Goal: Task Accomplishment & Management: Complete application form

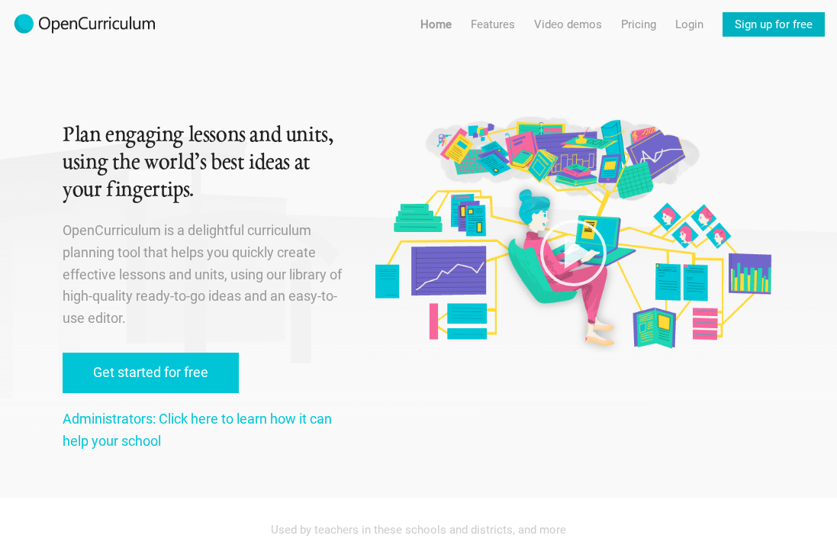
click at [783, 21] on link "Sign up for free" at bounding box center [774, 24] width 102 height 24
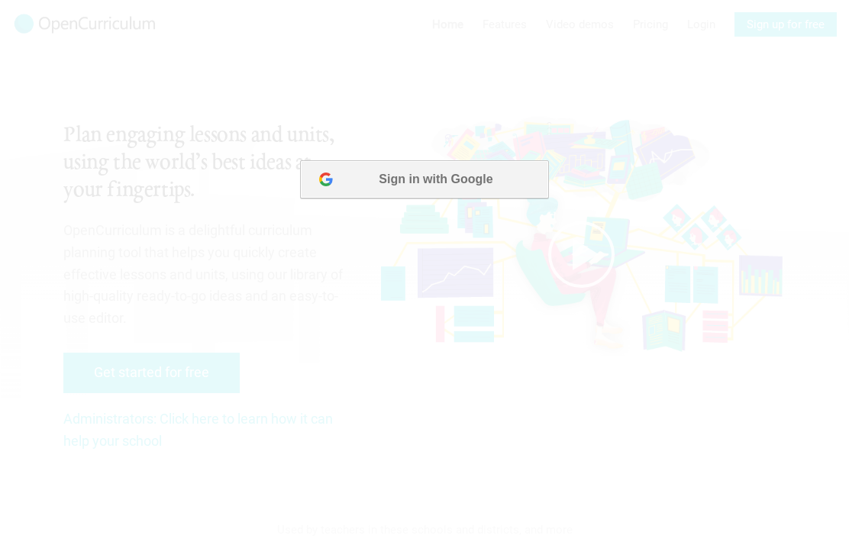
click at [417, 176] on button "Sign in with Google" at bounding box center [424, 179] width 248 height 38
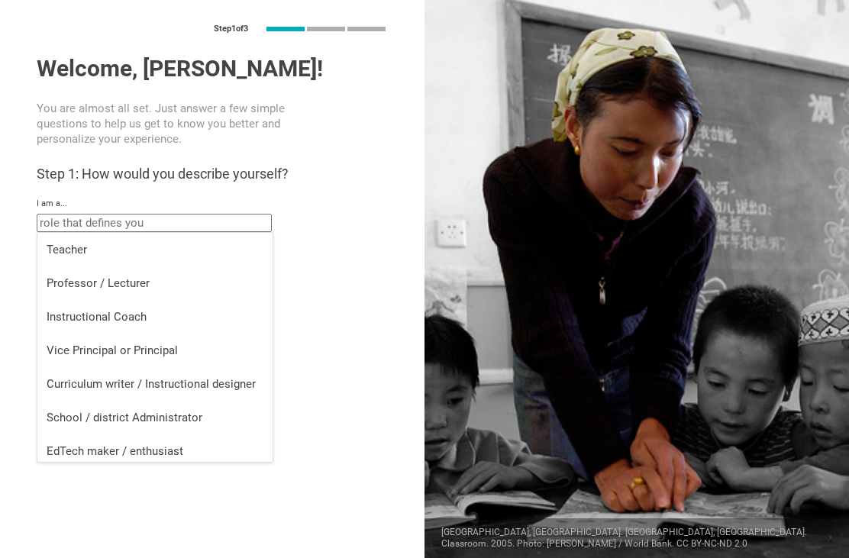
click at [106, 224] on input "text" at bounding box center [154, 223] width 235 height 18
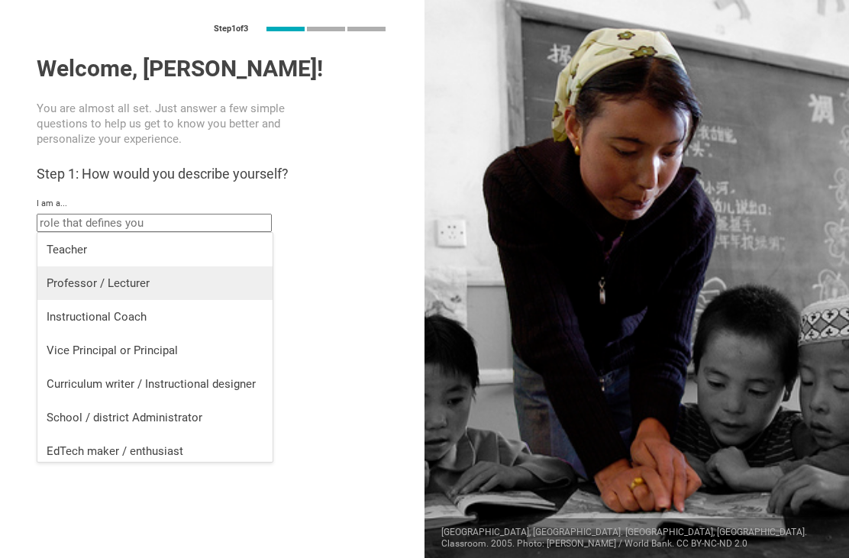
click at [128, 283] on div "Professor / Lecturer" at bounding box center [155, 283] width 217 height 15
type input "Professor / Lecturer"
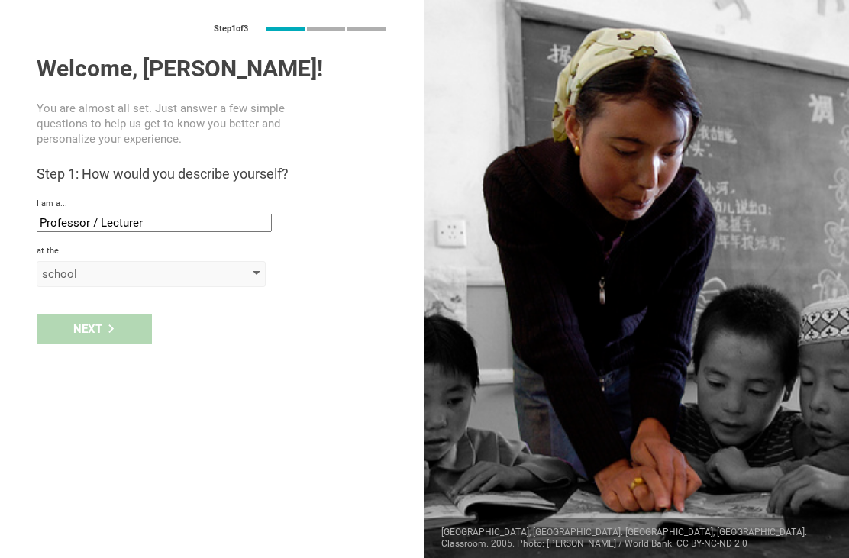
click at [83, 272] on div "school" at bounding box center [129, 273] width 175 height 15
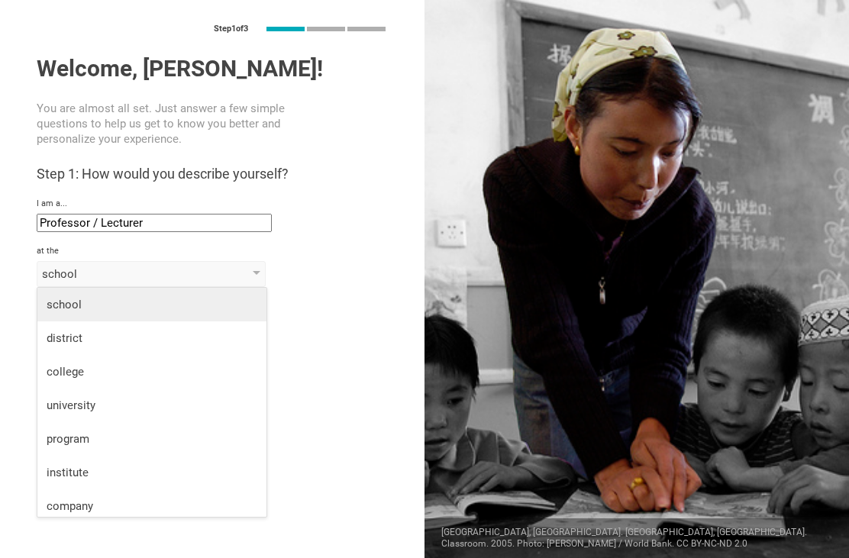
click at [79, 303] on div "school" at bounding box center [152, 304] width 211 height 15
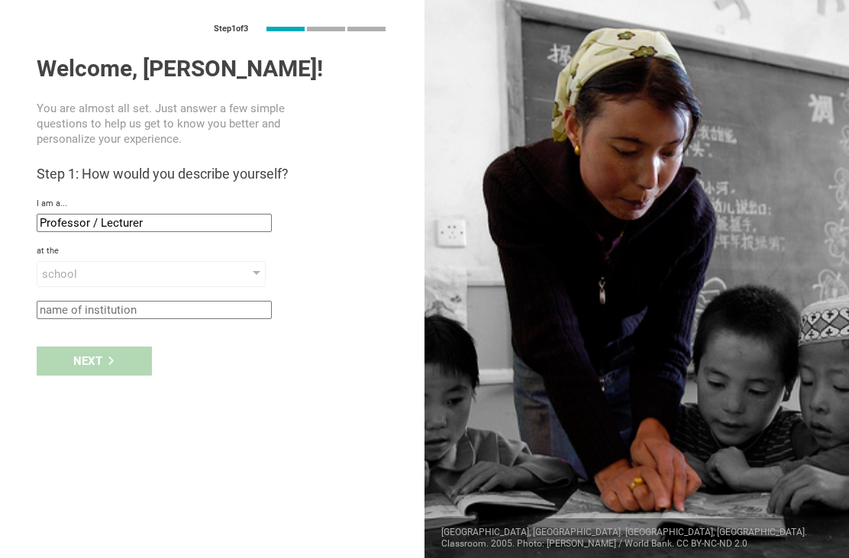
click at [155, 311] on input "text" at bounding box center [154, 310] width 235 height 18
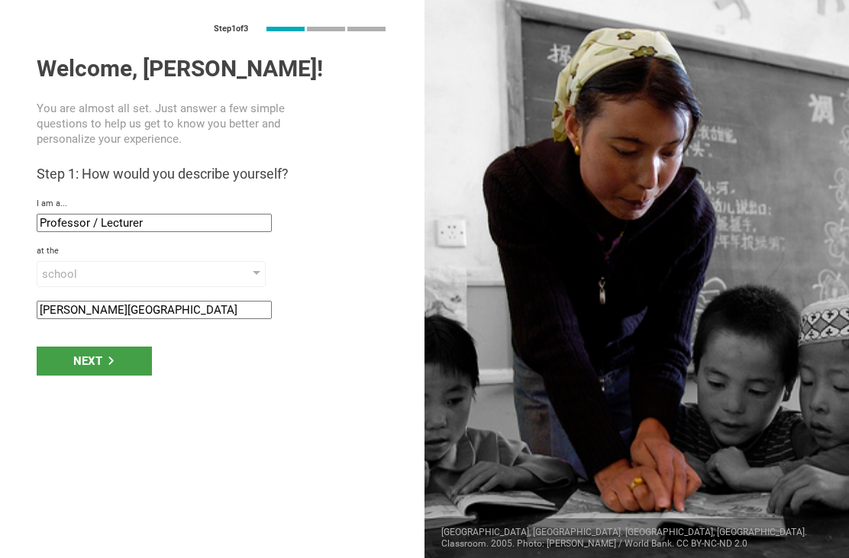
type input "[PERSON_NAME][GEOGRAPHIC_DATA]"
click at [95, 366] on div "Next" at bounding box center [94, 360] width 115 height 29
type input "[US_STATE], [US_STATE]"
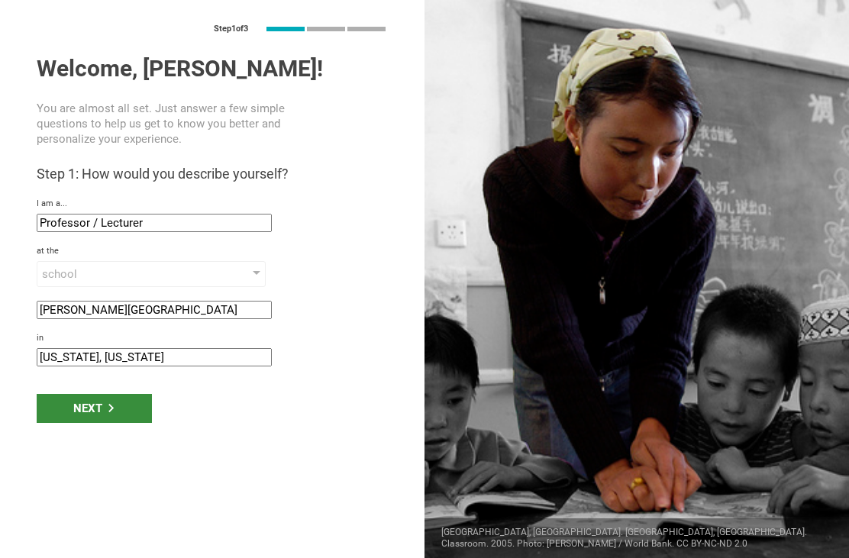
click at [93, 408] on div "Next" at bounding box center [94, 408] width 115 height 29
click at [92, 405] on div "Next" at bounding box center [94, 408] width 115 height 29
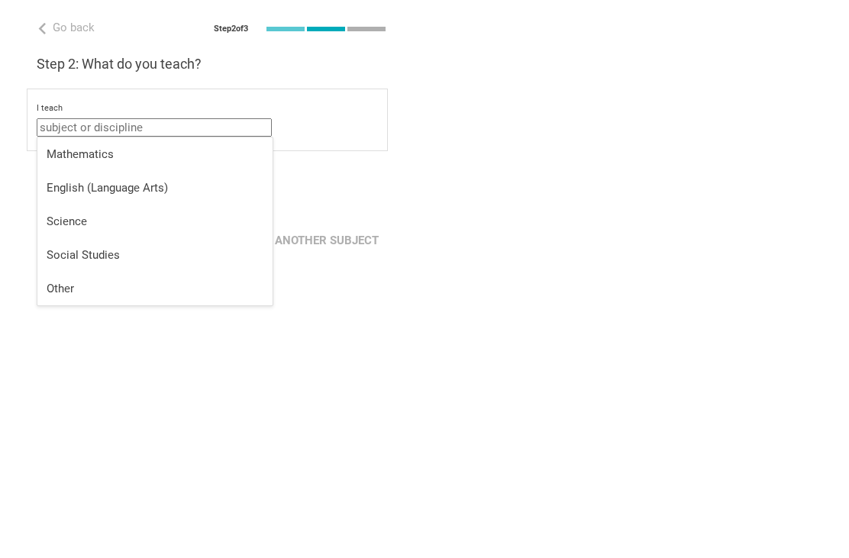
click at [121, 129] on input "text" at bounding box center [154, 127] width 235 height 18
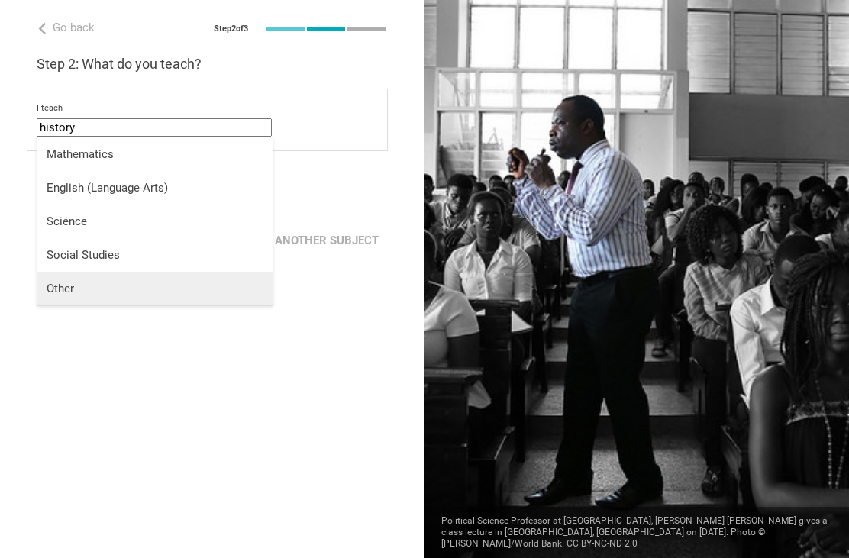
click at [56, 285] on div "Other" at bounding box center [155, 288] width 217 height 15
type input "Other"
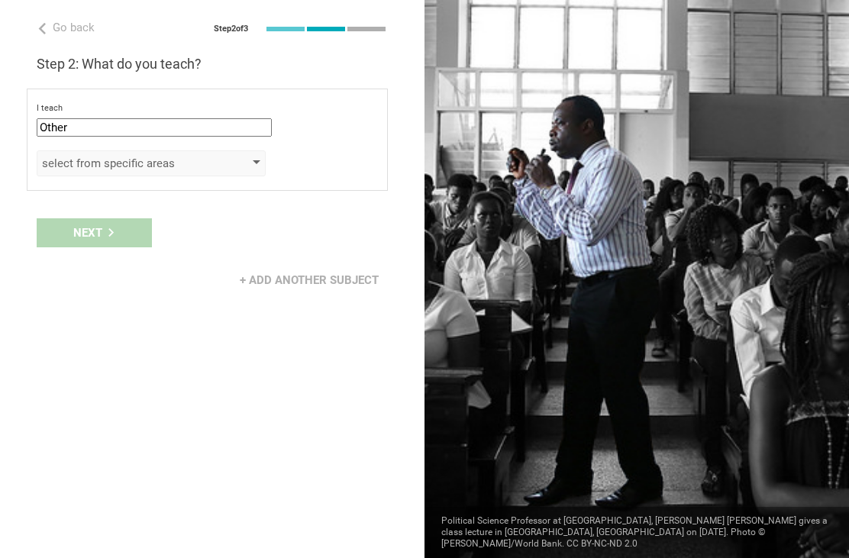
click at [114, 163] on div "select from specific areas" at bounding box center [129, 163] width 175 height 15
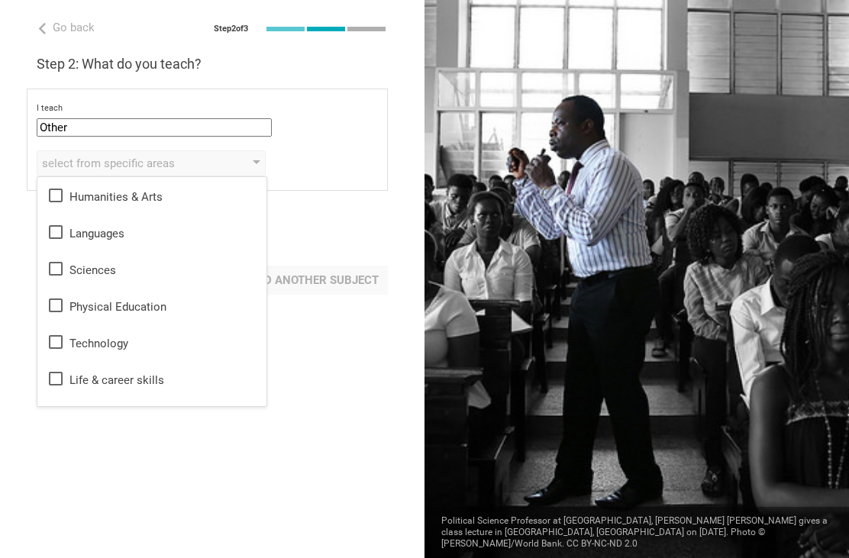
click at [300, 278] on div "+ Add another subject" at bounding box center [308, 280] width 157 height 29
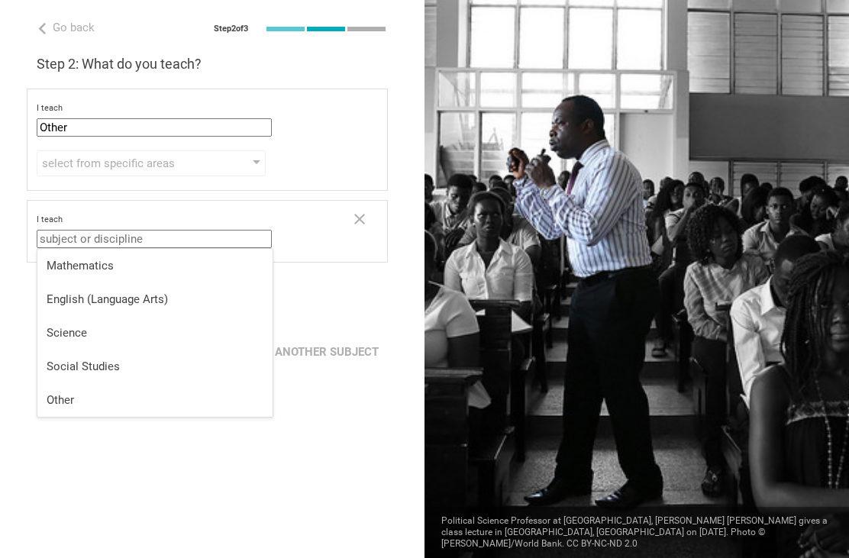
click at [156, 241] on input "text" at bounding box center [154, 239] width 235 height 18
click at [77, 366] on div "Social Studies" at bounding box center [155, 366] width 217 height 15
type input "Social Studies"
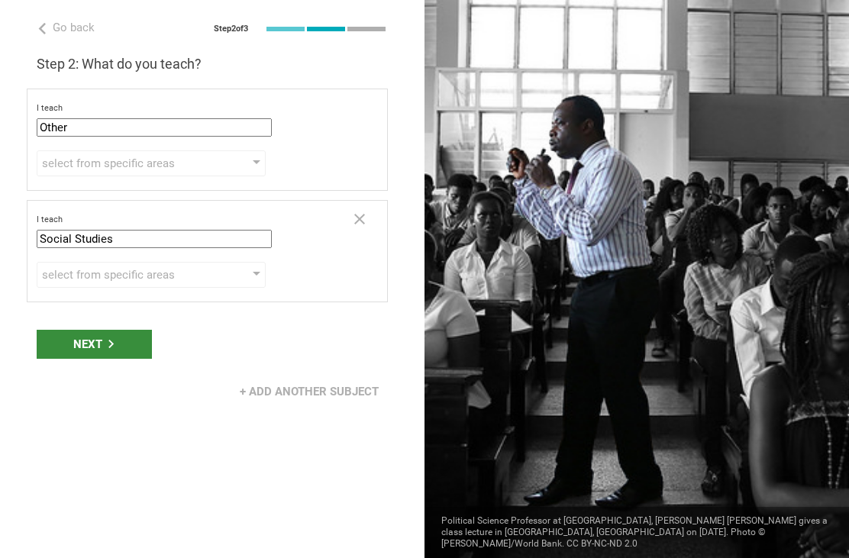
click at [81, 343] on div "Next" at bounding box center [94, 344] width 115 height 29
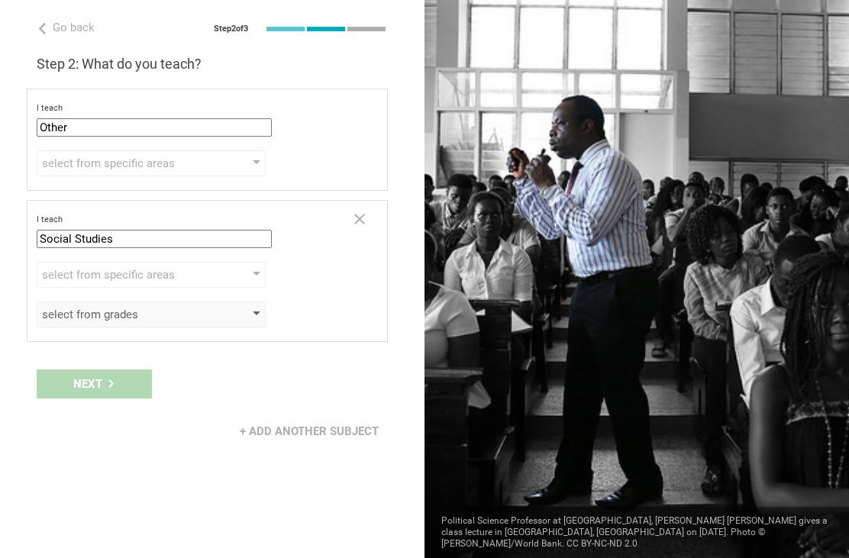
click at [253, 313] on div at bounding box center [257, 314] width 8 height 6
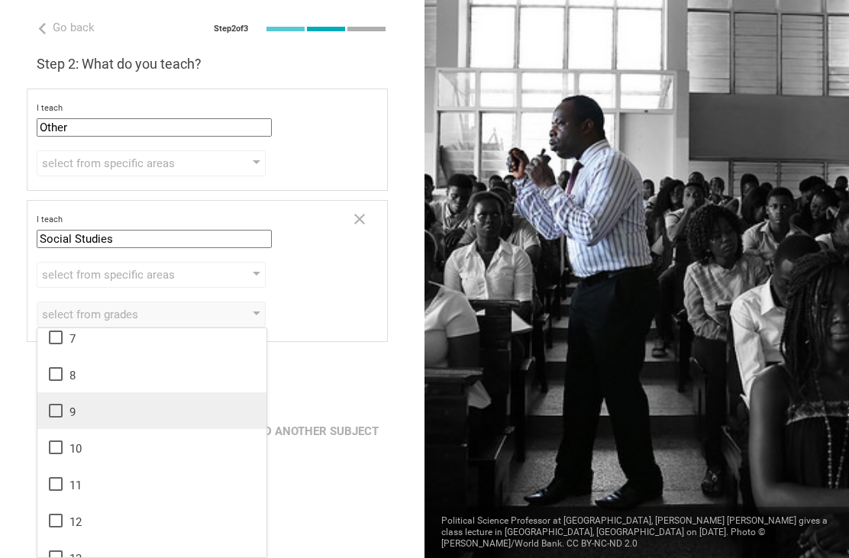
scroll to position [153, 0]
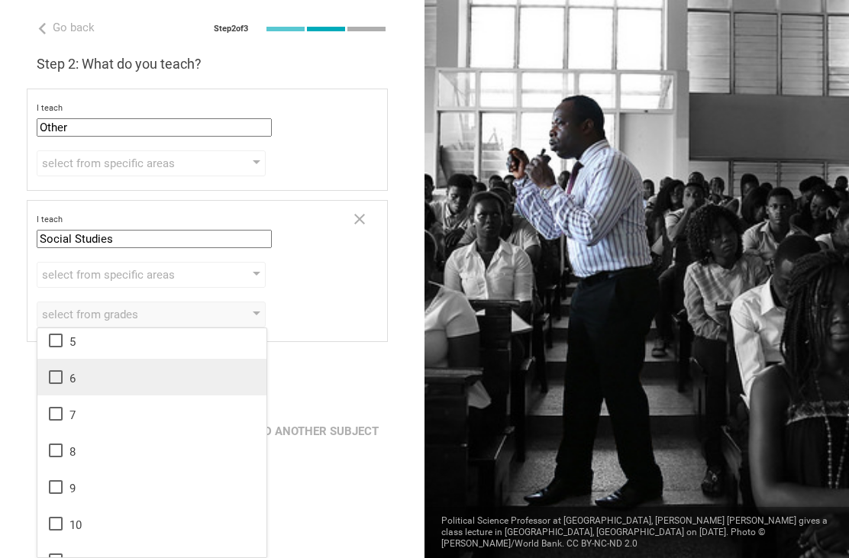
click at [52, 378] on icon at bounding box center [56, 377] width 18 height 18
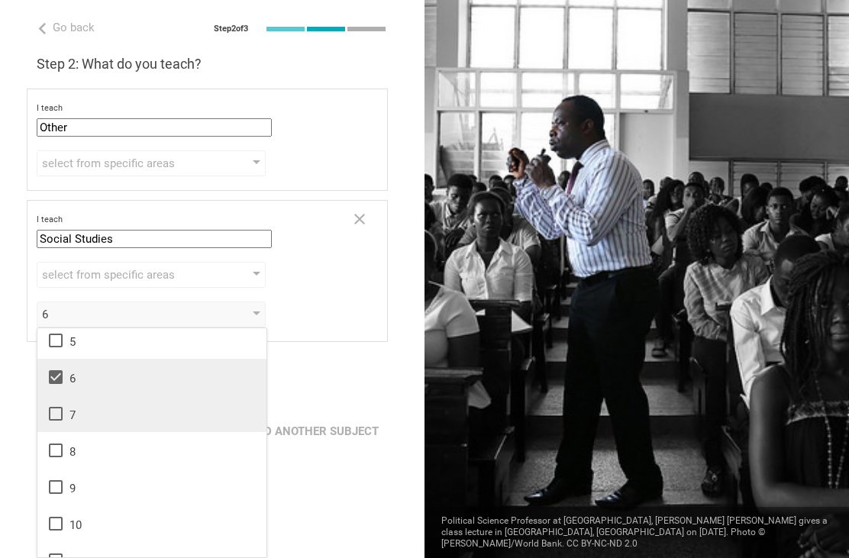
click at [56, 414] on icon at bounding box center [56, 414] width 18 height 18
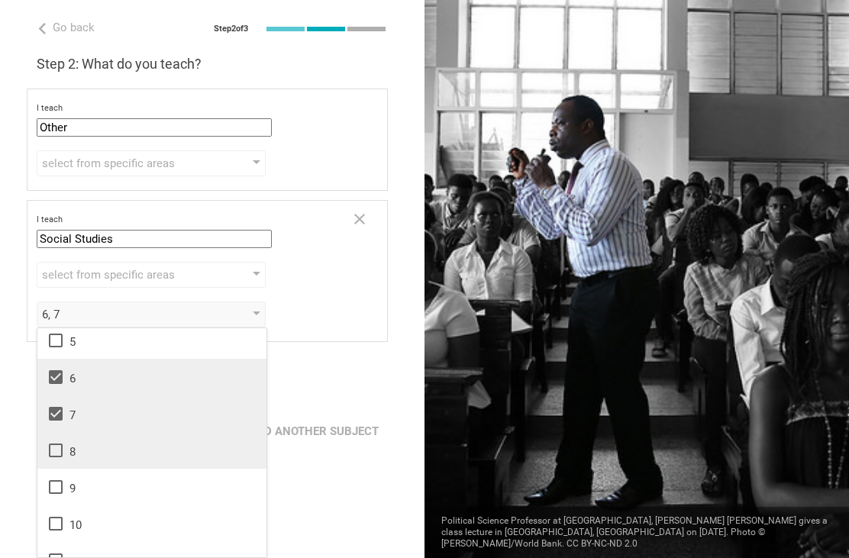
click at [55, 450] on icon at bounding box center [56, 450] width 18 height 18
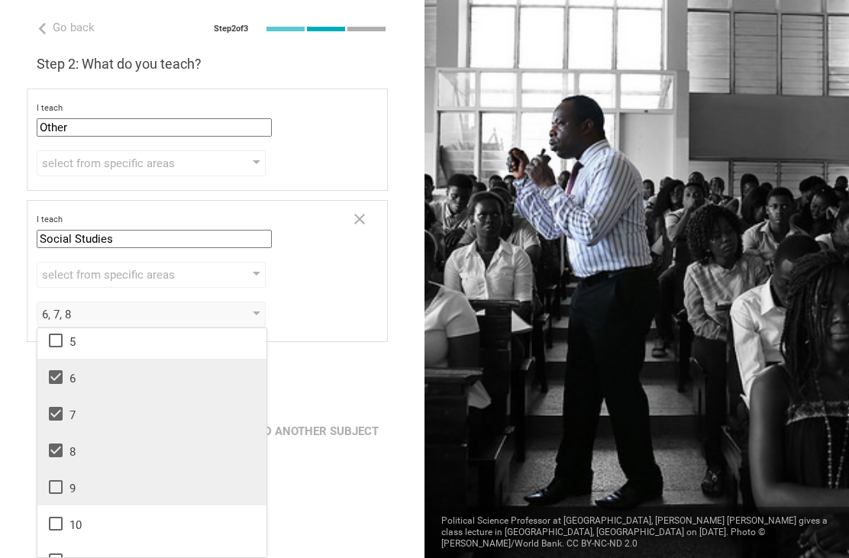
click at [56, 487] on icon at bounding box center [56, 487] width 18 height 18
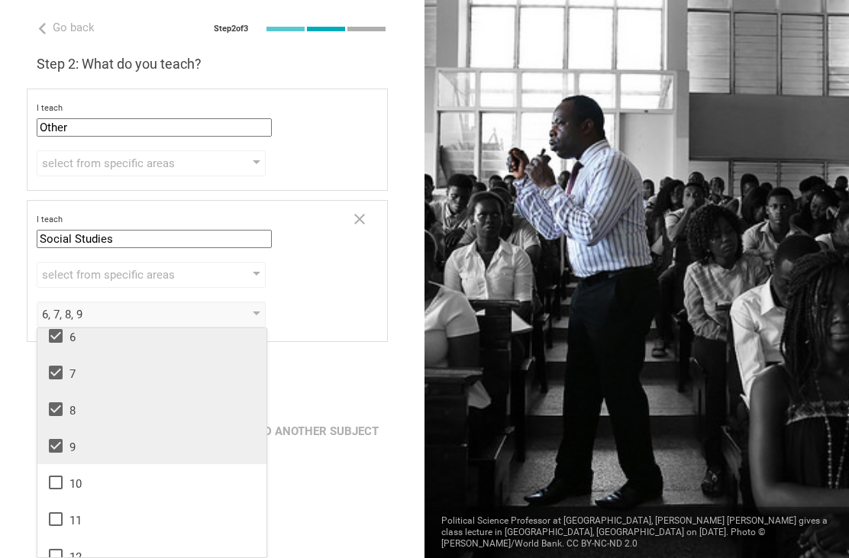
scroll to position [229, 0]
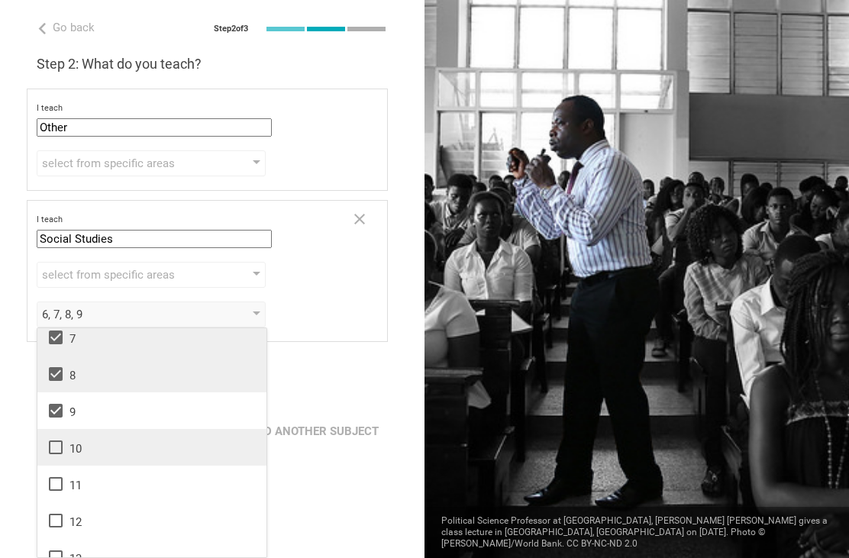
click at [59, 446] on icon at bounding box center [56, 447] width 18 height 18
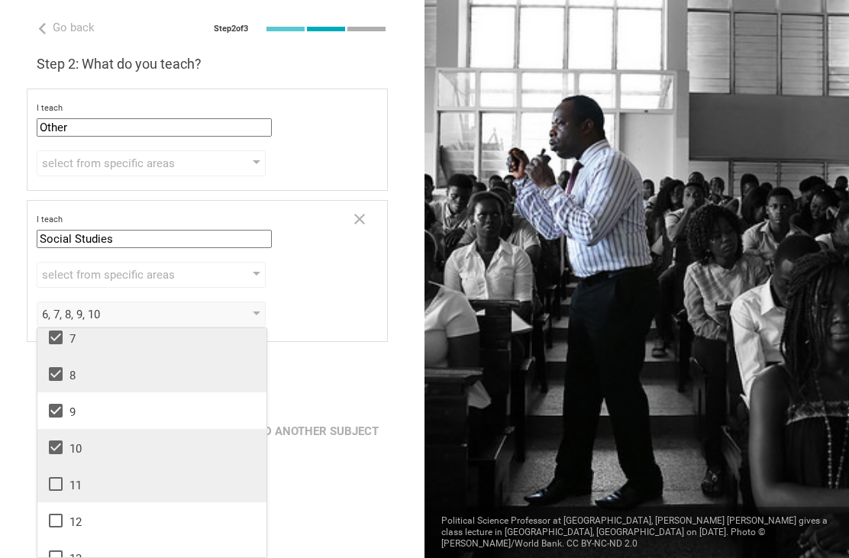
click at [57, 479] on icon at bounding box center [56, 484] width 18 height 18
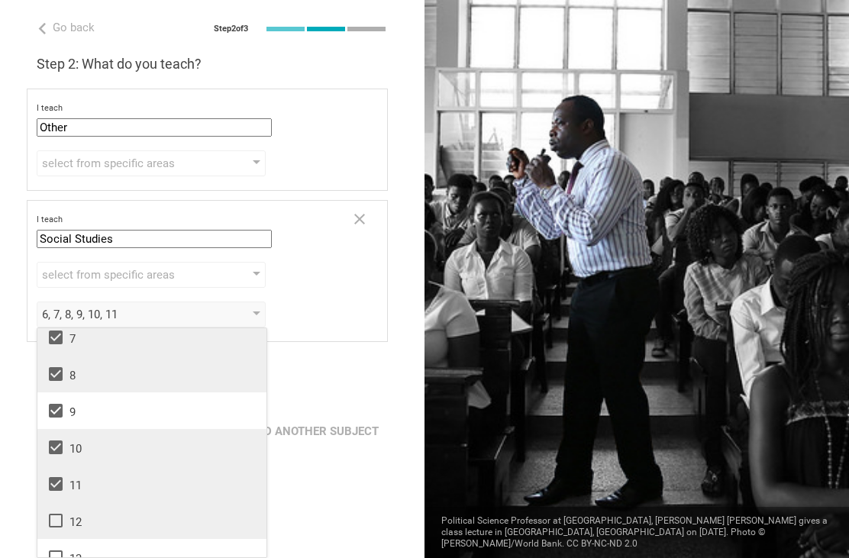
click at [58, 520] on icon at bounding box center [56, 520] width 18 height 18
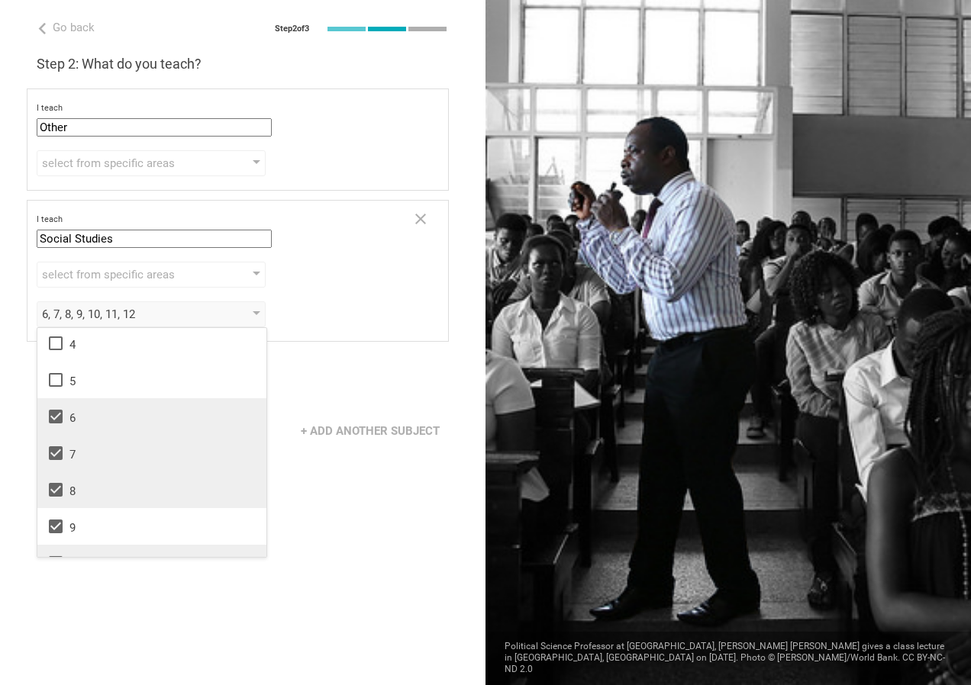
scroll to position [95, 0]
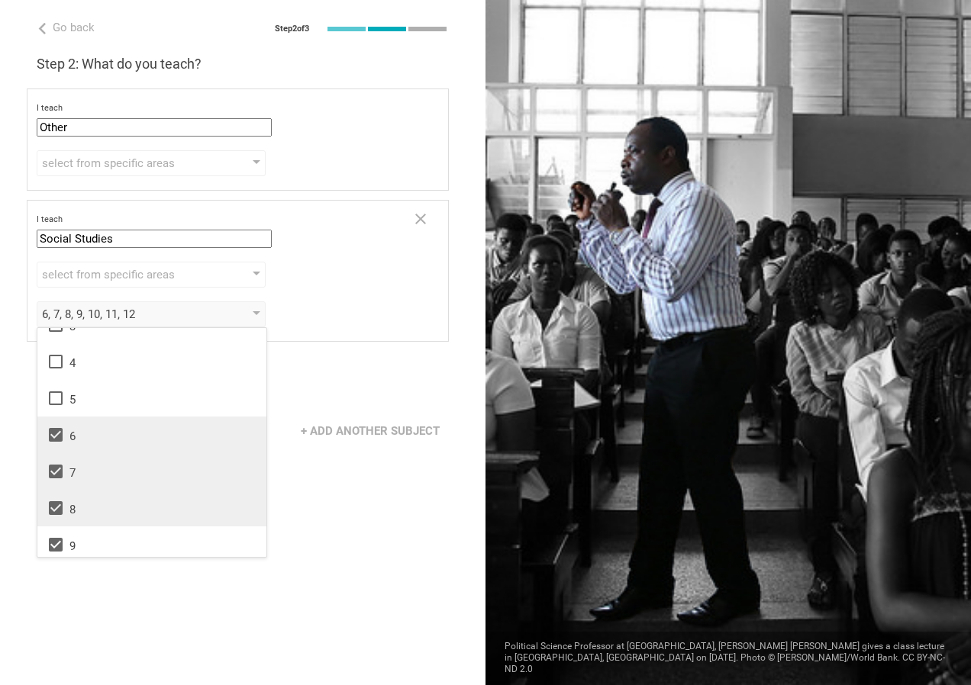
click at [55, 434] on icon at bounding box center [56, 435] width 14 height 14
click at [56, 473] on icon at bounding box center [56, 472] width 14 height 14
click at [55, 509] on icon at bounding box center [56, 508] width 14 height 14
click at [369, 335] on div "I teach Social Studies Mathematics English (Language Arts) Science Social Studi…" at bounding box center [238, 271] width 422 height 142
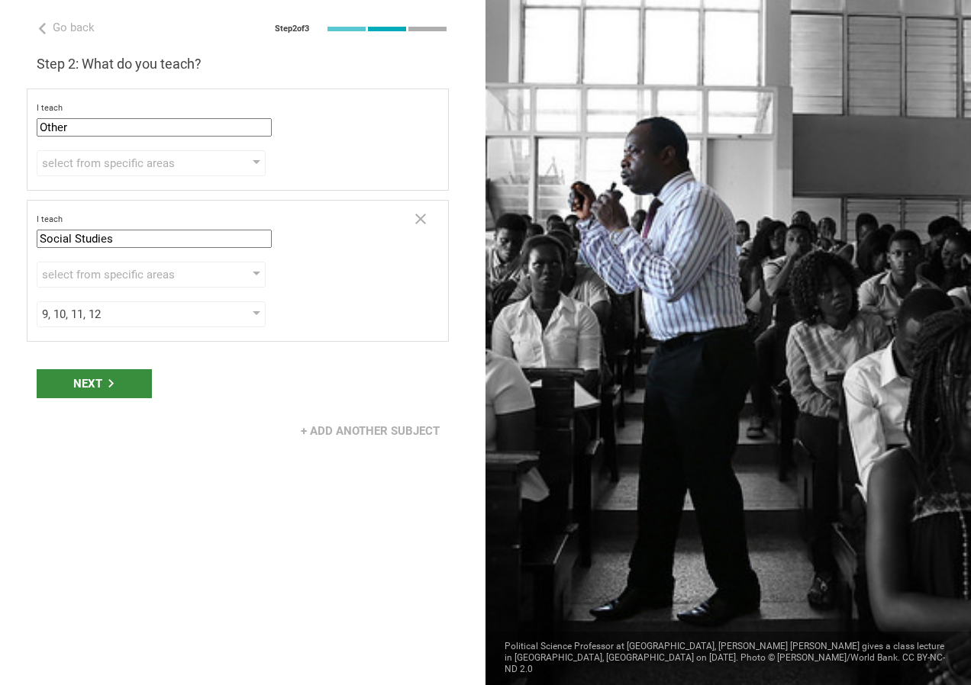
click at [91, 388] on div "Next" at bounding box center [94, 383] width 115 height 29
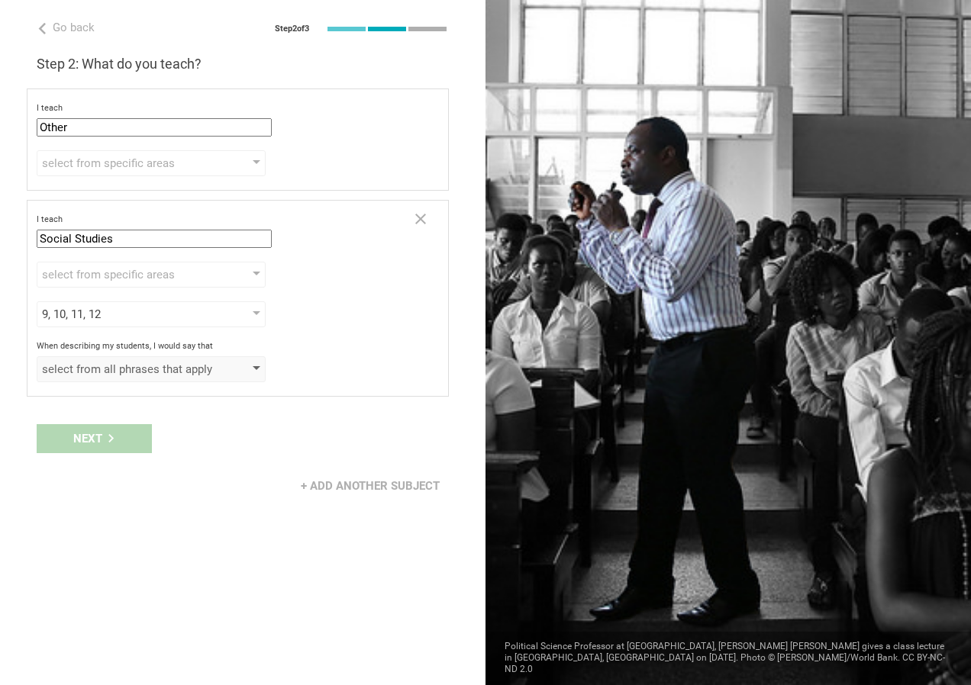
click at [258, 367] on div at bounding box center [257, 369] width 8 height 6
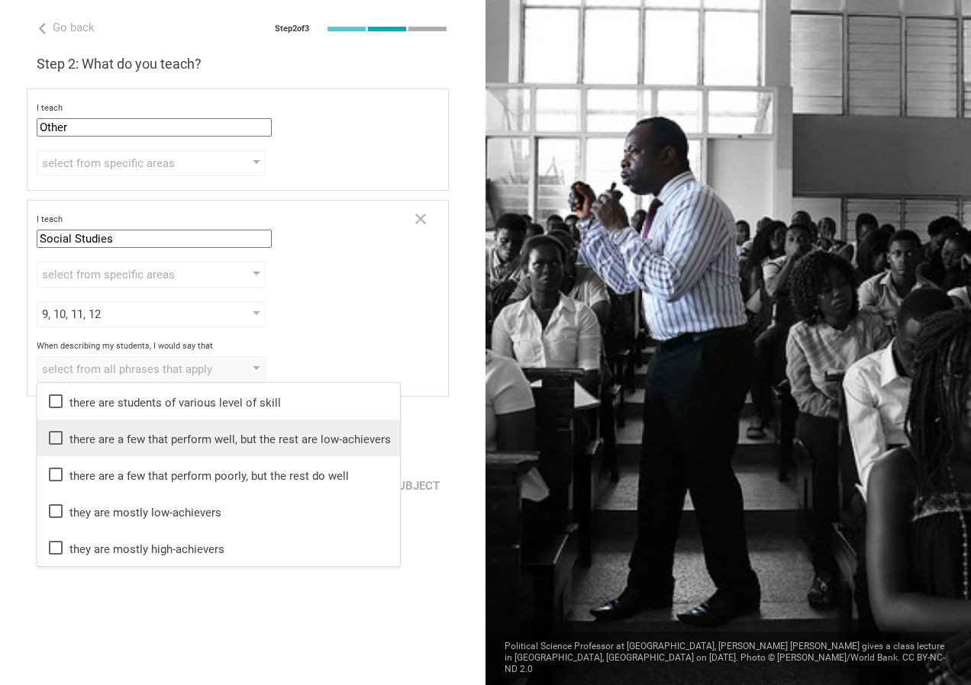
click at [56, 439] on icon at bounding box center [56, 438] width 18 height 18
click at [335, 582] on div "Go back Step 2 of 3 Welcome, [PERSON_NAME]! You are almost all set. Just answer…" at bounding box center [242, 342] width 485 height 685
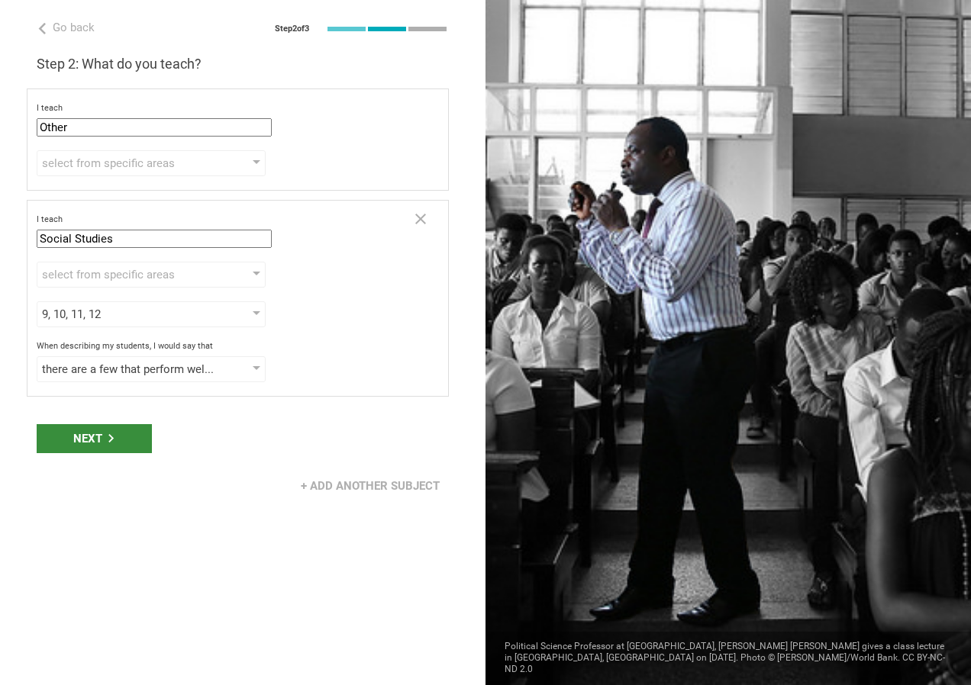
click at [99, 440] on div "Next" at bounding box center [94, 438] width 115 height 29
click at [94, 443] on div "Next" at bounding box center [94, 438] width 115 height 29
click at [353, 403] on div "Go back Step 2 of 3 Welcome, [PERSON_NAME]! You are almost all set. Just answer…" at bounding box center [242, 342] width 485 height 685
click at [547, 379] on div at bounding box center [727, 342] width 485 height 685
click at [254, 366] on div at bounding box center [257, 369] width 8 height 6
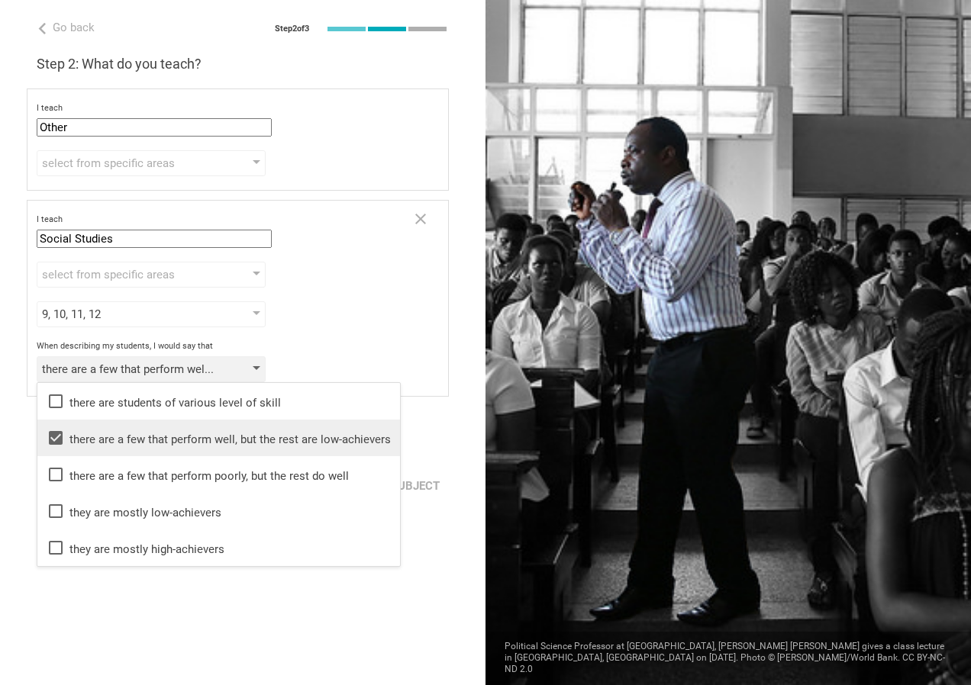
click at [254, 366] on div at bounding box center [257, 369] width 8 height 6
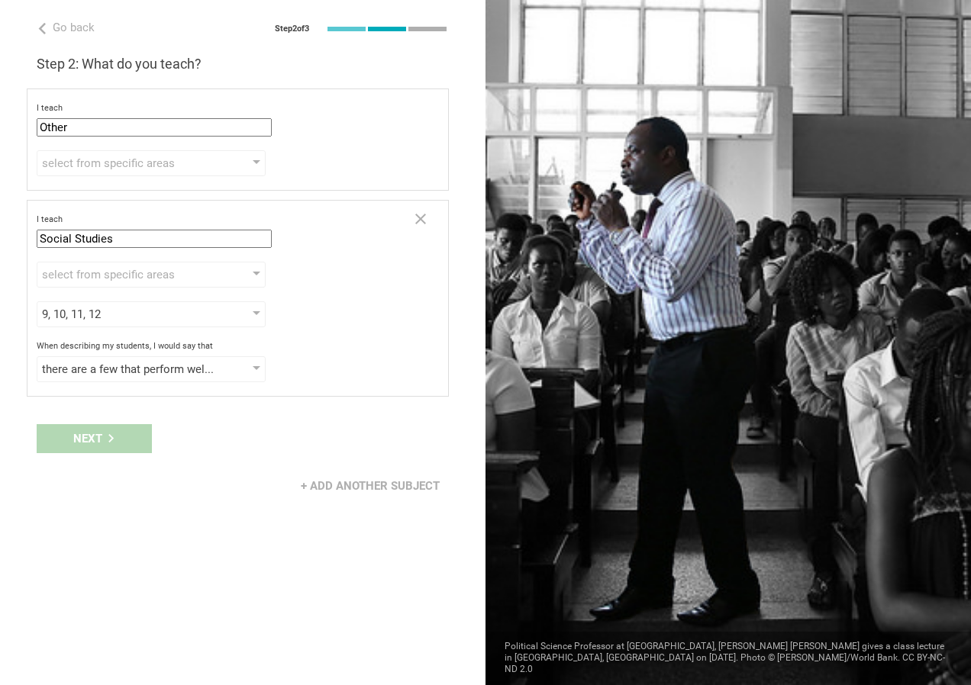
click at [168, 494] on div "+ Add another subject" at bounding box center [242, 486] width 485 height 47
click at [390, 362] on div "there are a few that perform well, but the rest are low-achievers there are stu…" at bounding box center [238, 369] width 402 height 26
click at [85, 443] on div "Next" at bounding box center [242, 438] width 485 height 47
click at [254, 369] on div at bounding box center [257, 369] width 8 height 6
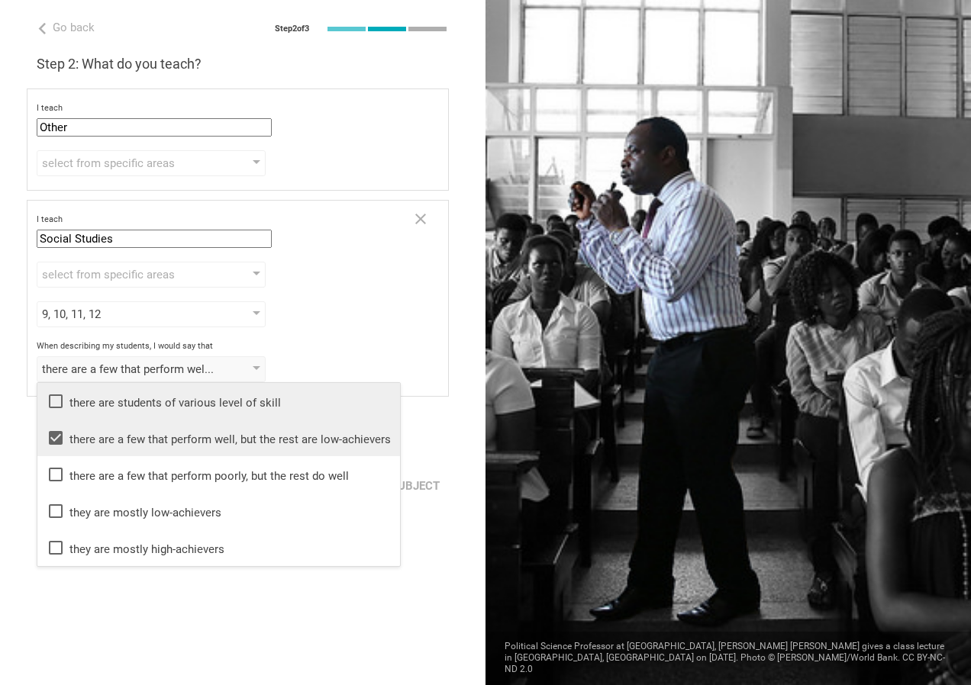
click at [58, 399] on icon at bounding box center [56, 401] width 18 height 18
click at [55, 438] on icon at bounding box center [56, 438] width 14 height 14
click at [319, 388] on li "there are students of various level of skill" at bounding box center [218, 401] width 363 height 37
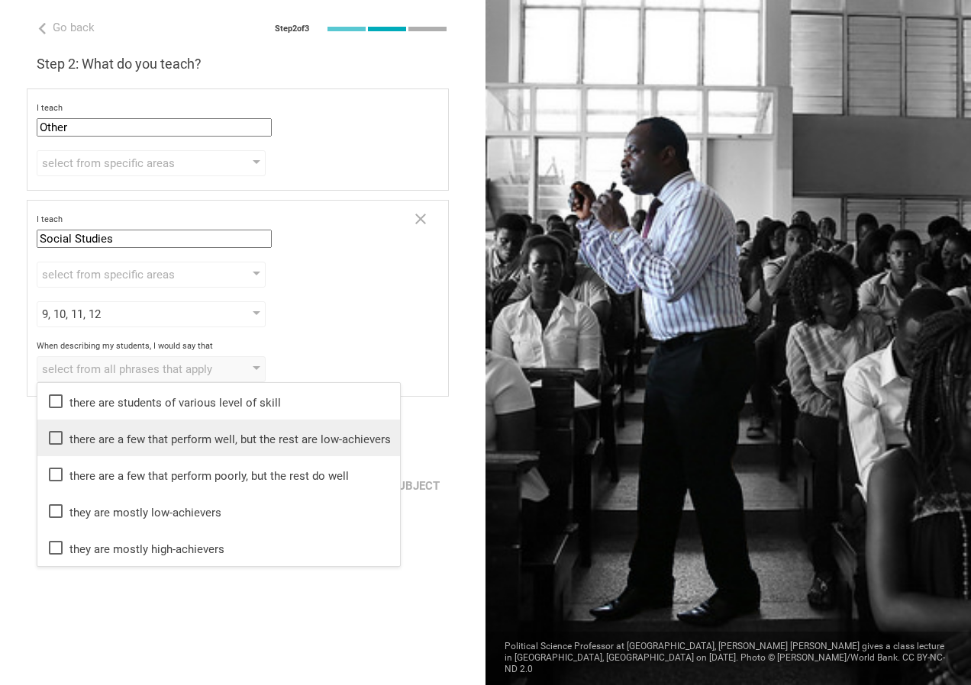
click at [60, 399] on icon at bounding box center [56, 401] width 18 height 18
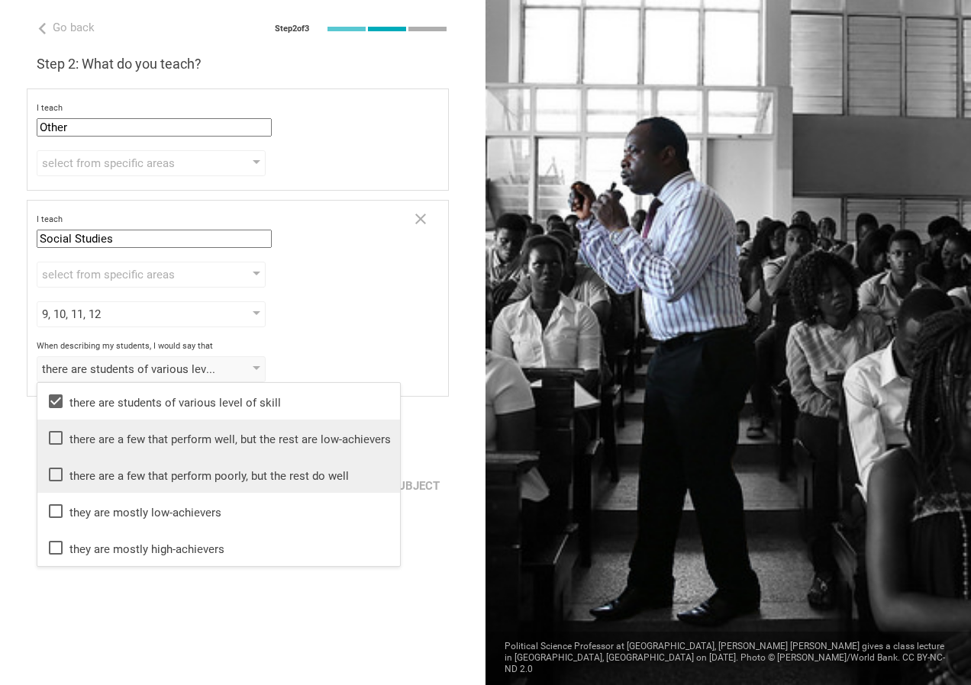
click at [55, 478] on icon at bounding box center [56, 475] width 18 height 18
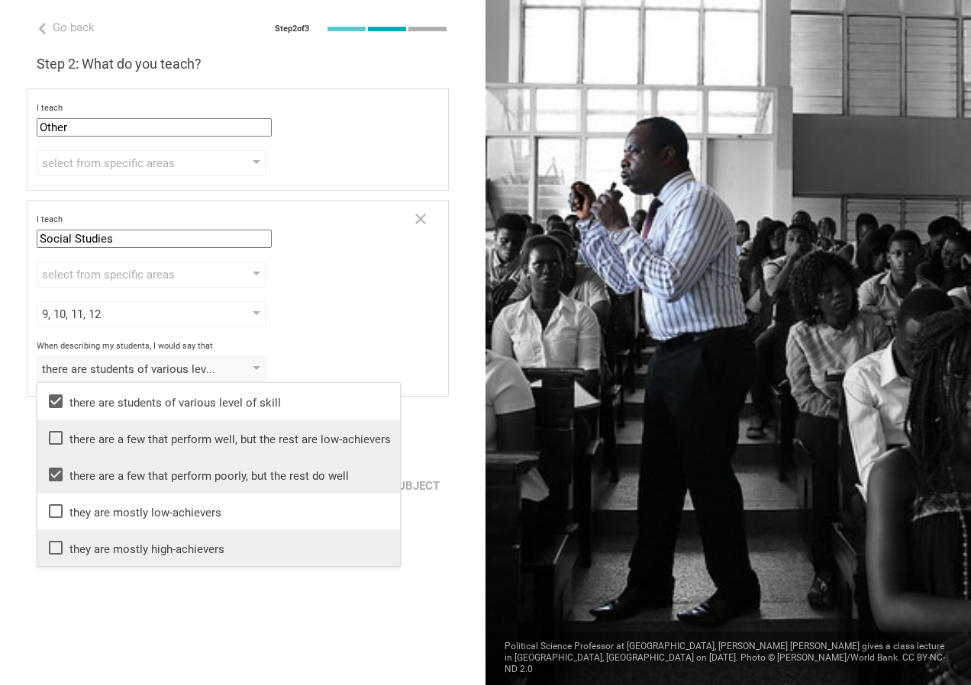
click at [353, 532] on li "they are mostly high-achievers" at bounding box center [218, 548] width 363 height 37
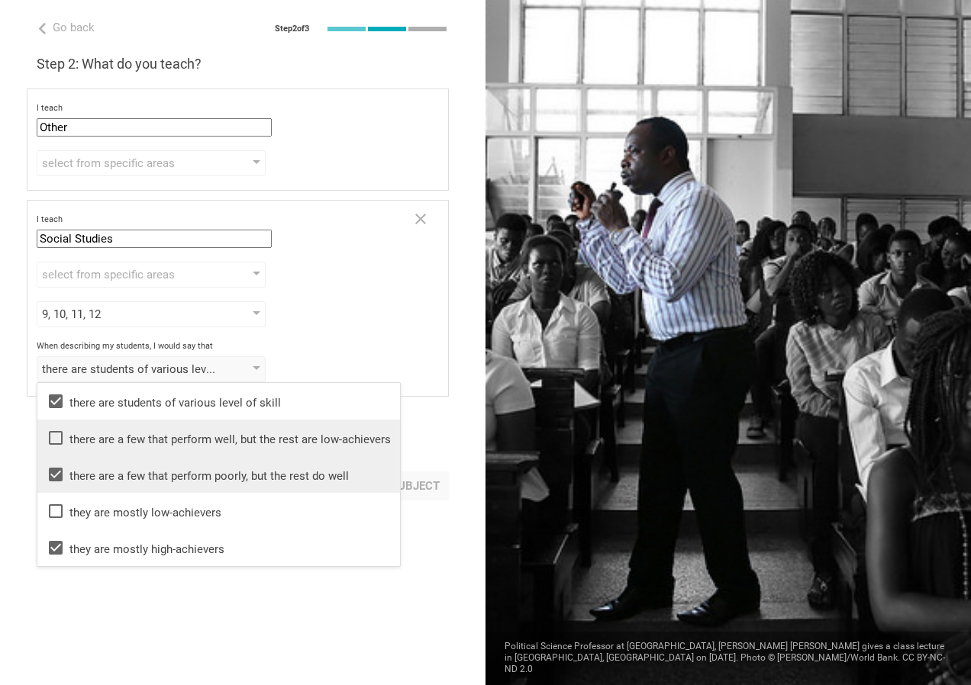
click at [408, 486] on div "+ Add another subject" at bounding box center [370, 486] width 157 height 29
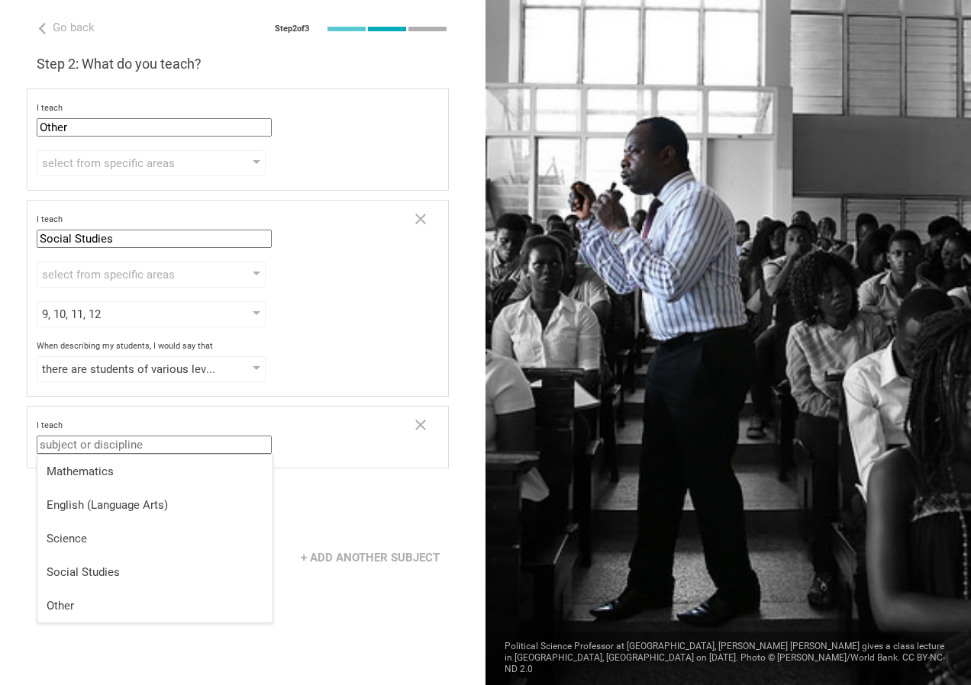
click at [247, 447] on input "text" at bounding box center [154, 445] width 235 height 18
click at [99, 565] on div "Social Studies" at bounding box center [155, 572] width 217 height 15
type input "Social Studies"
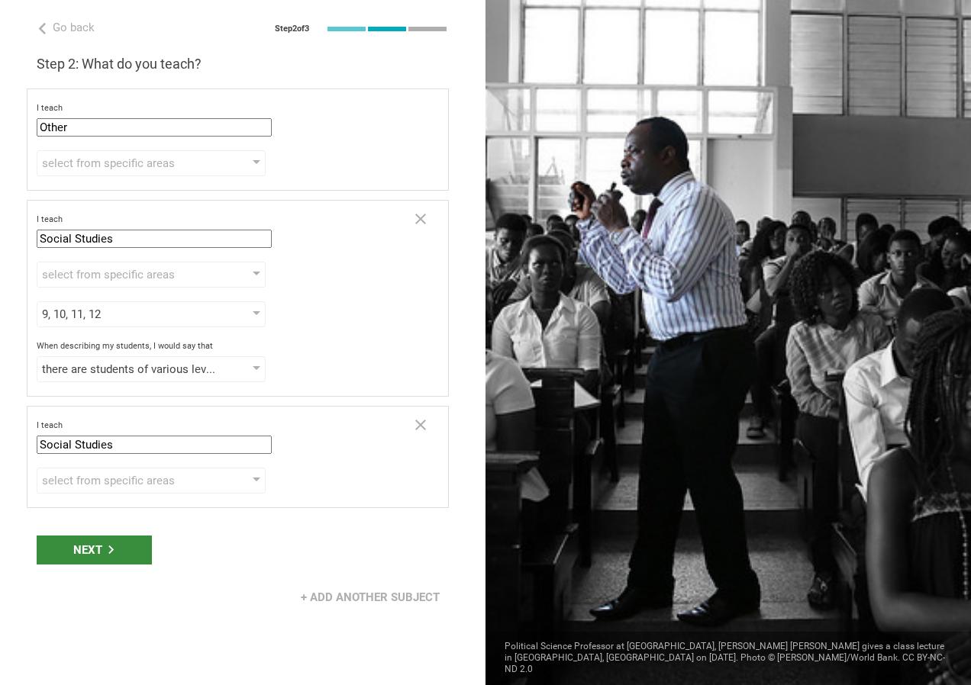
click at [97, 551] on div "Next" at bounding box center [94, 550] width 115 height 29
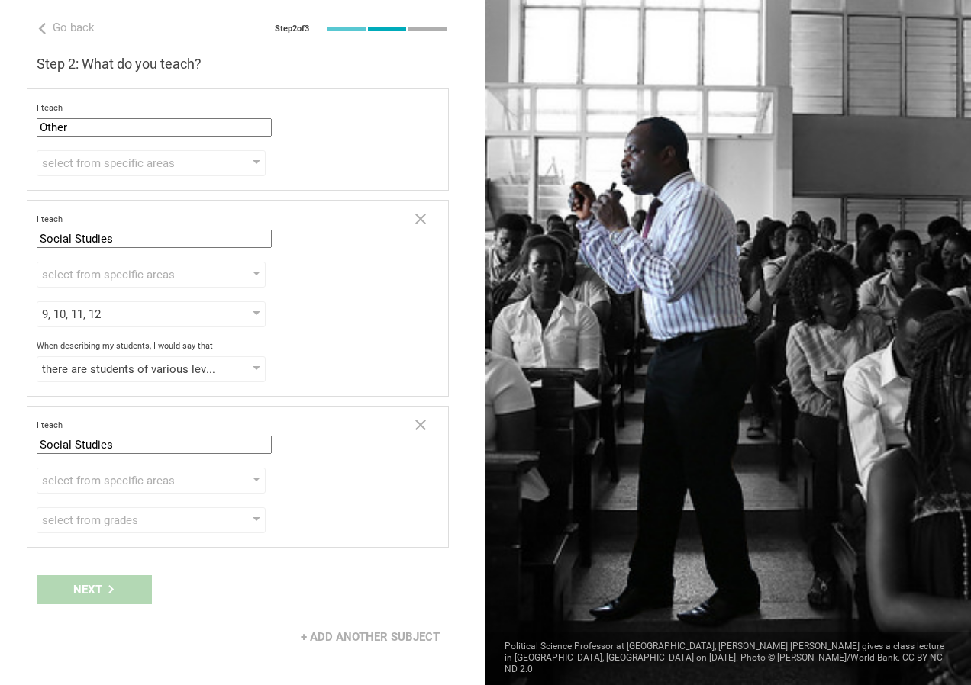
click at [425, 537] on div "I teach Social Studies Mathematics English (Language Arts) Science Social Studi…" at bounding box center [238, 477] width 422 height 142
click at [257, 162] on div at bounding box center [257, 163] width 8 height 6
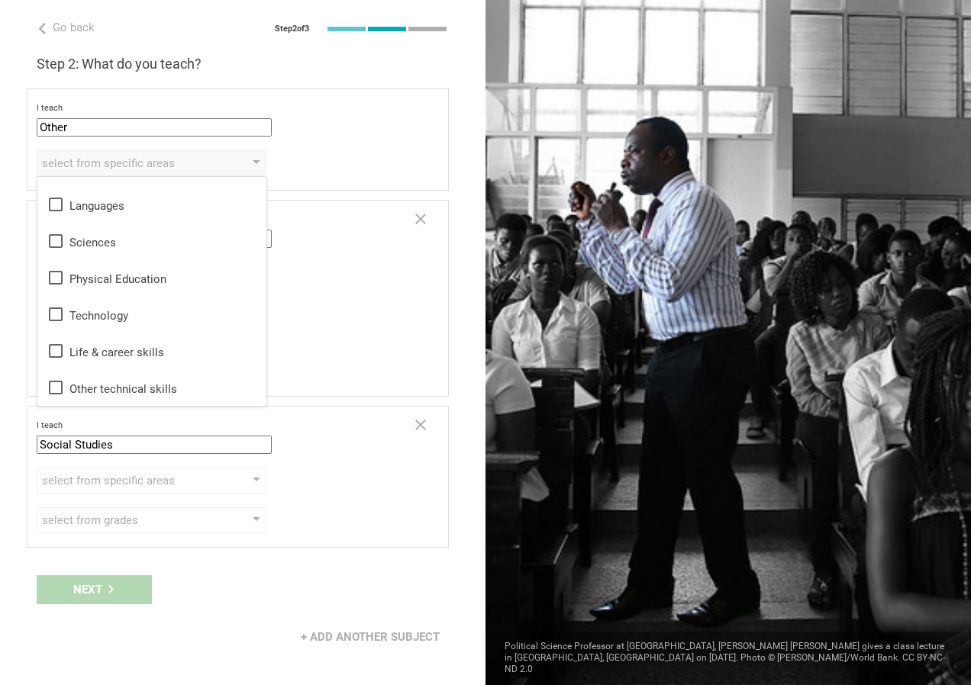
scroll to position [0, 0]
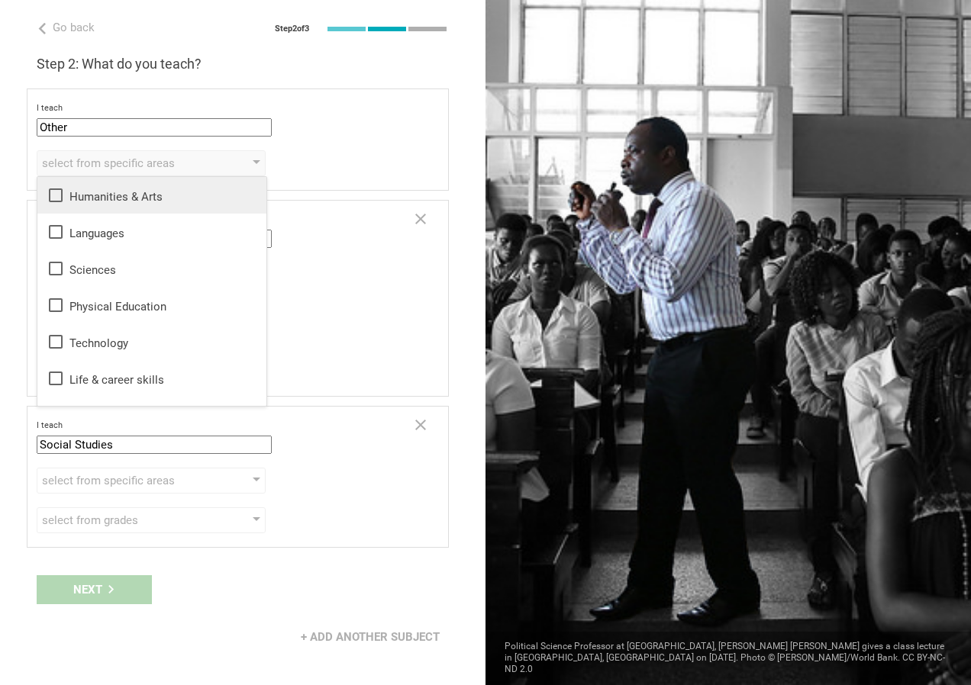
click at [60, 193] on icon at bounding box center [56, 195] width 18 height 18
click at [119, 587] on div "Next" at bounding box center [94, 589] width 115 height 29
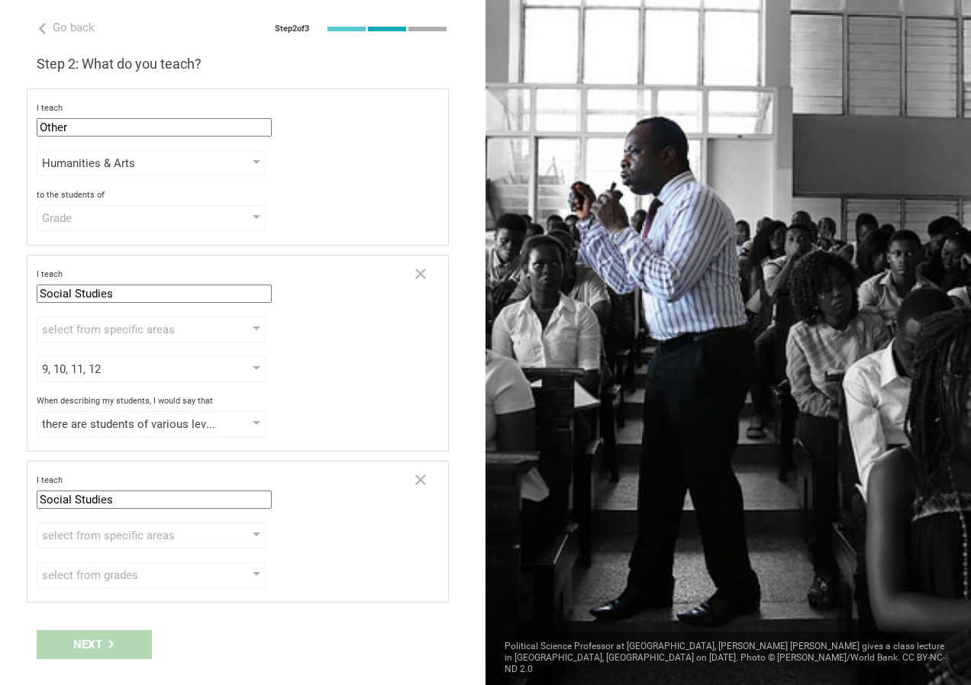
scroll to position [31, 0]
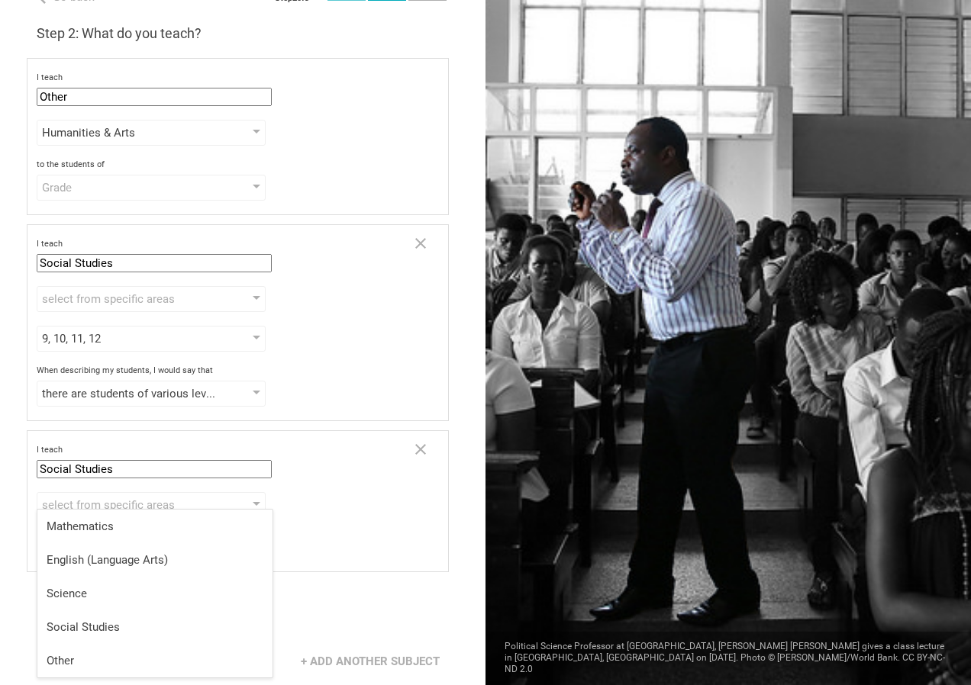
click at [256, 470] on input "Social Studies" at bounding box center [154, 469] width 235 height 18
click at [226, 259] on input "Social Studies" at bounding box center [154, 263] width 235 height 18
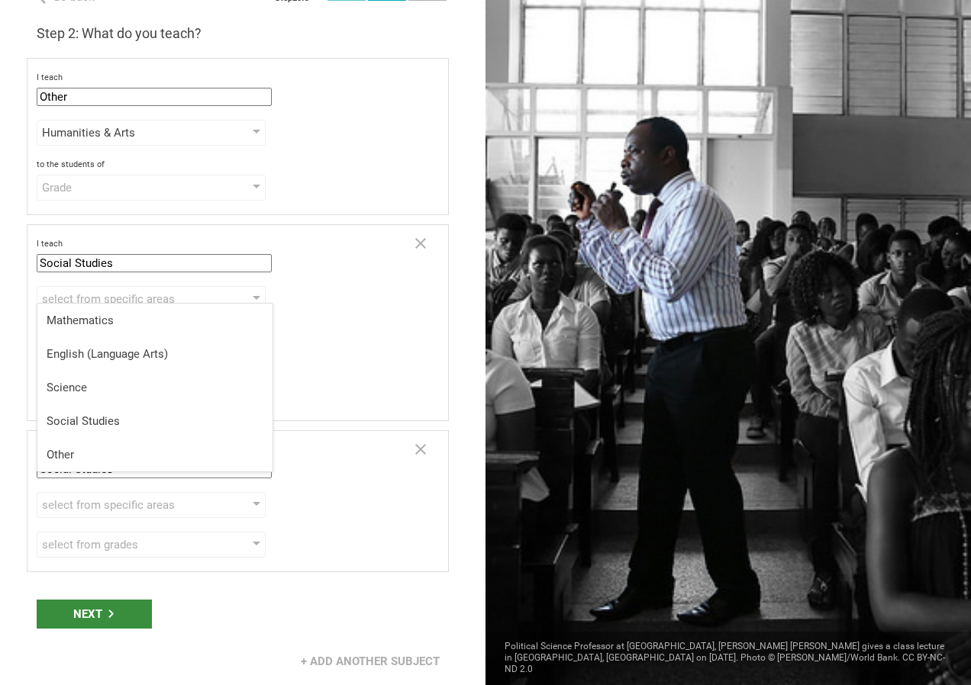
click at [96, 614] on div "Next" at bounding box center [94, 614] width 115 height 29
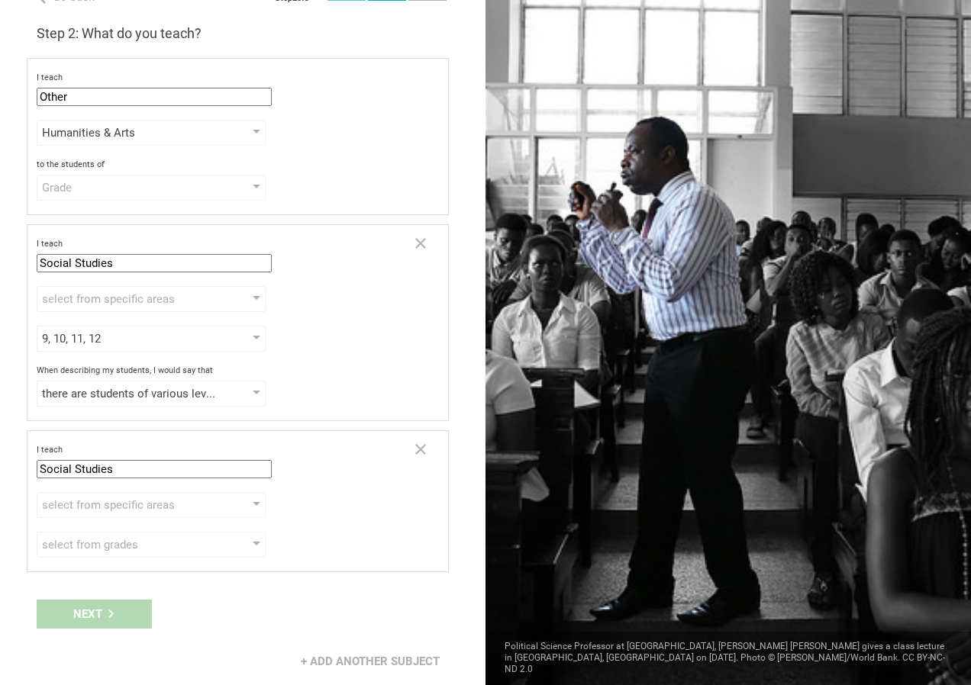
click at [605, 521] on div at bounding box center [727, 342] width 485 height 685
click at [605, 520] on div at bounding box center [727, 342] width 485 height 685
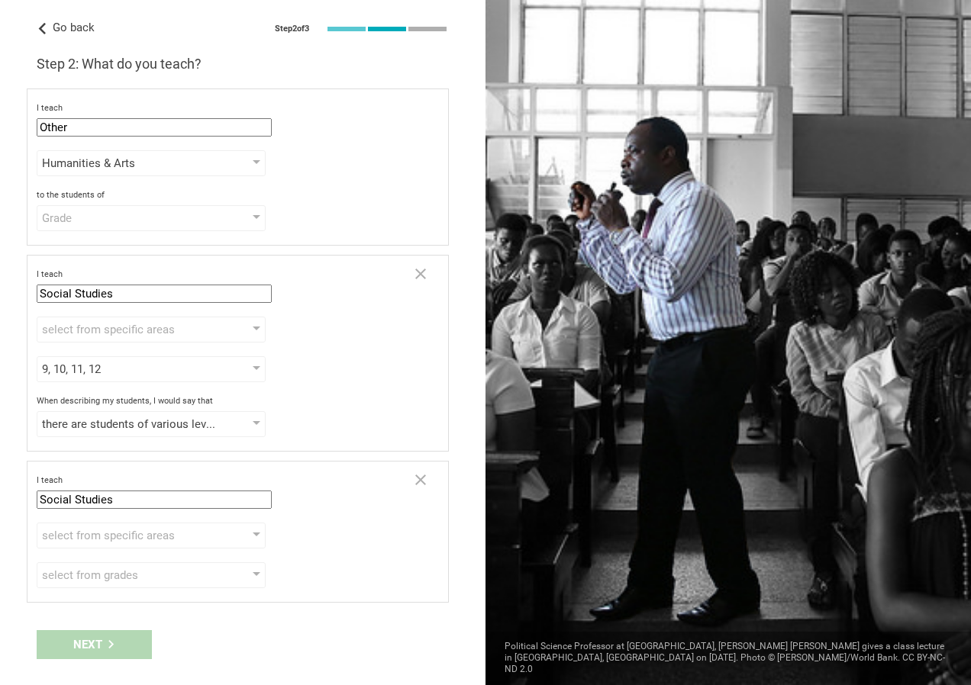
click at [76, 27] on span "Go back" at bounding box center [74, 28] width 42 height 14
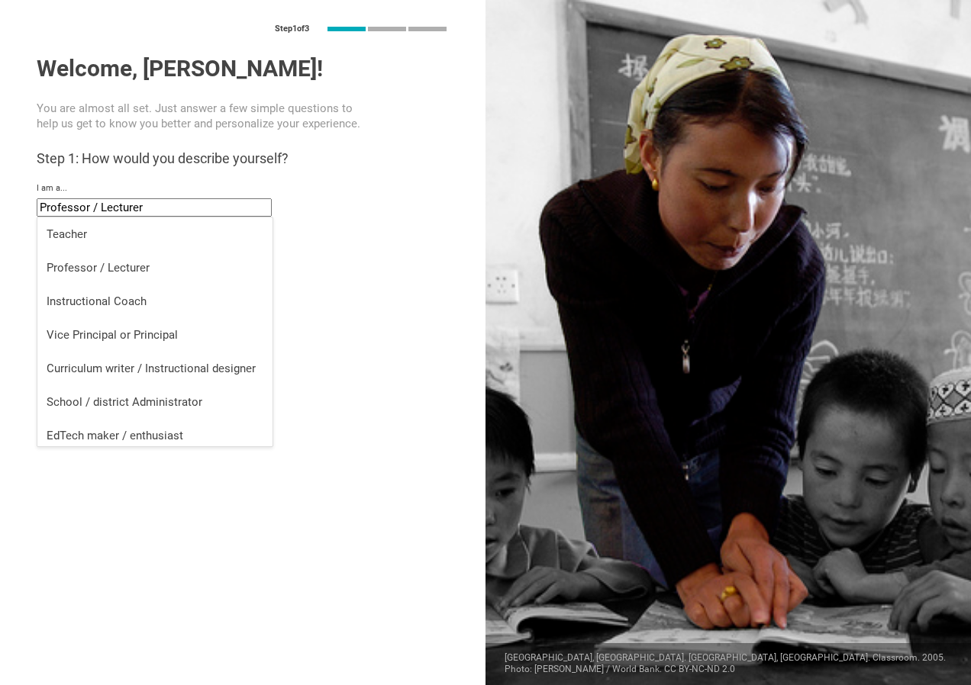
click at [232, 205] on input "Professor / Lecturer" at bounding box center [154, 207] width 235 height 18
click at [93, 439] on div "EdTech maker / enthusiast" at bounding box center [155, 435] width 217 height 15
type input "EdTech maker / enthusiast"
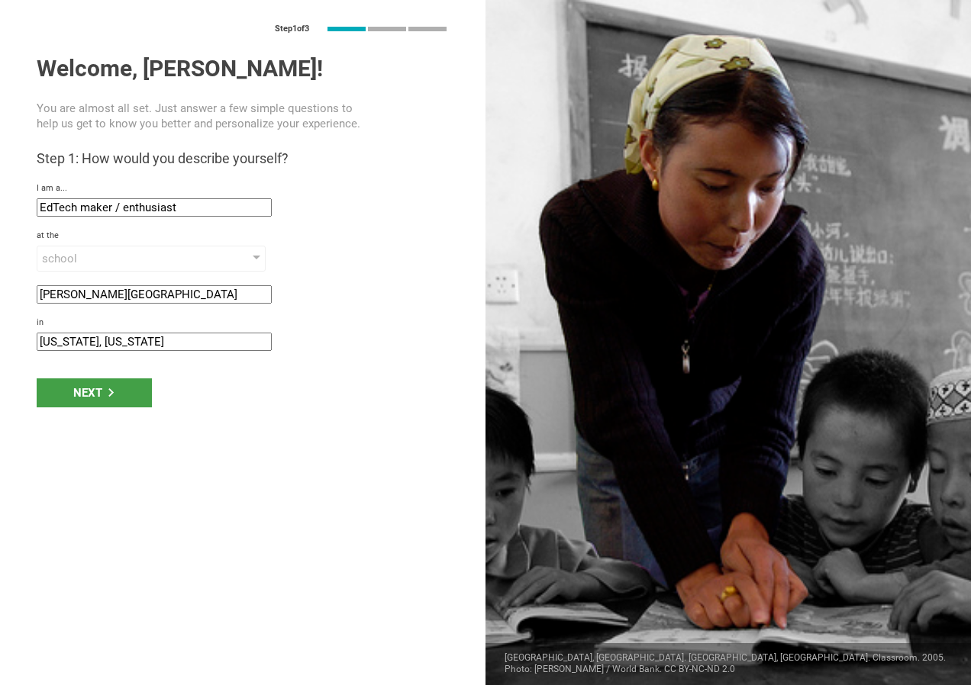
click at [237, 295] on input "[PERSON_NAME][GEOGRAPHIC_DATA]" at bounding box center [154, 294] width 235 height 18
click at [256, 255] on div "school" at bounding box center [151, 259] width 229 height 26
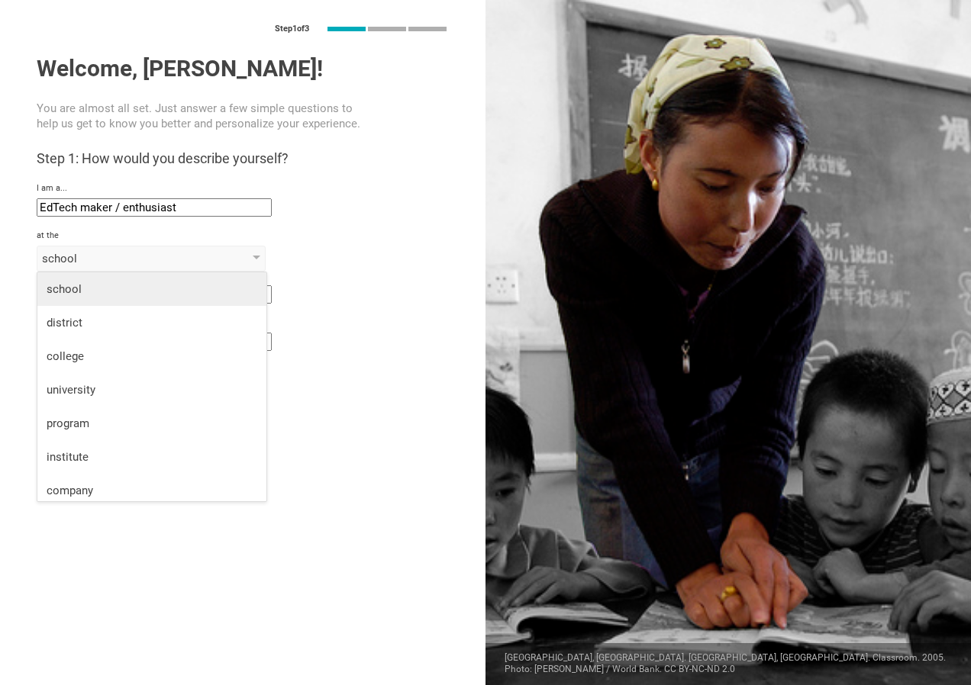
click at [92, 290] on div "school" at bounding box center [152, 289] width 211 height 15
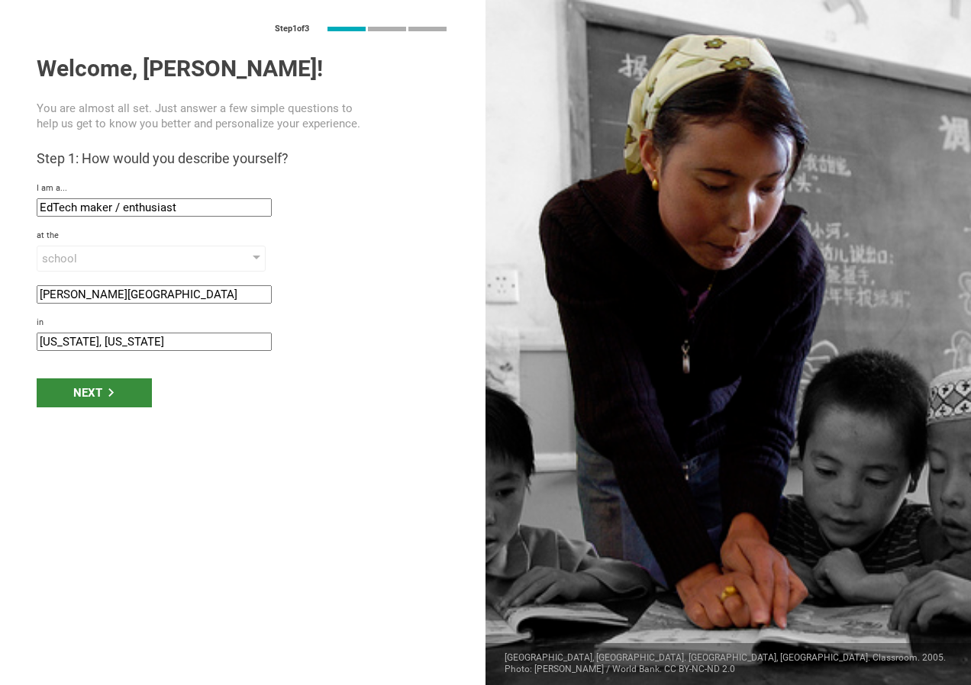
click at [102, 392] on div "Next" at bounding box center [94, 393] width 115 height 29
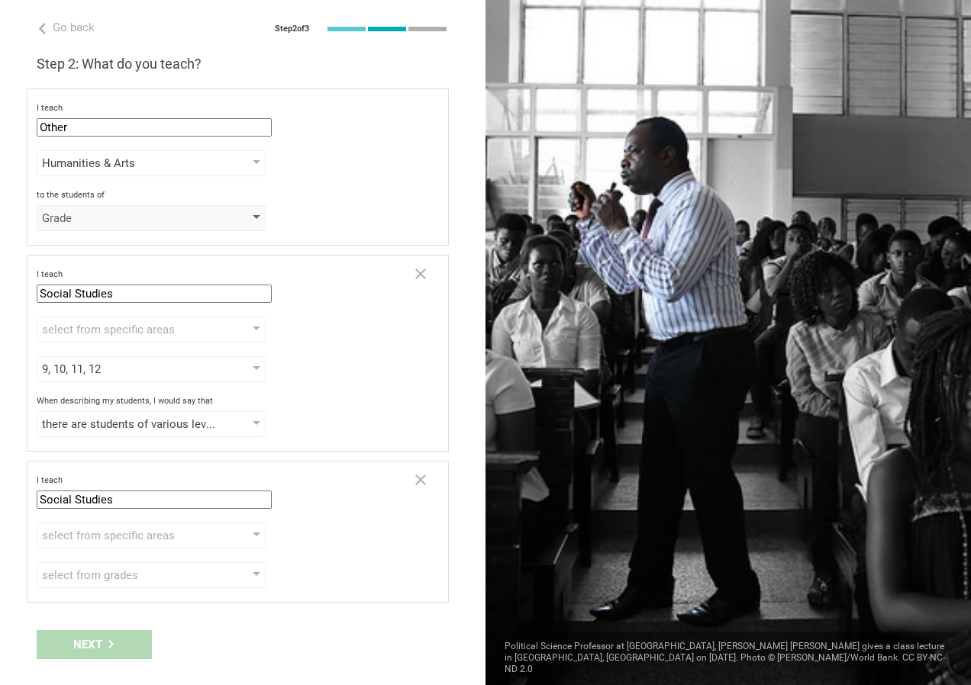
click at [257, 218] on div at bounding box center [257, 218] width 8 height 6
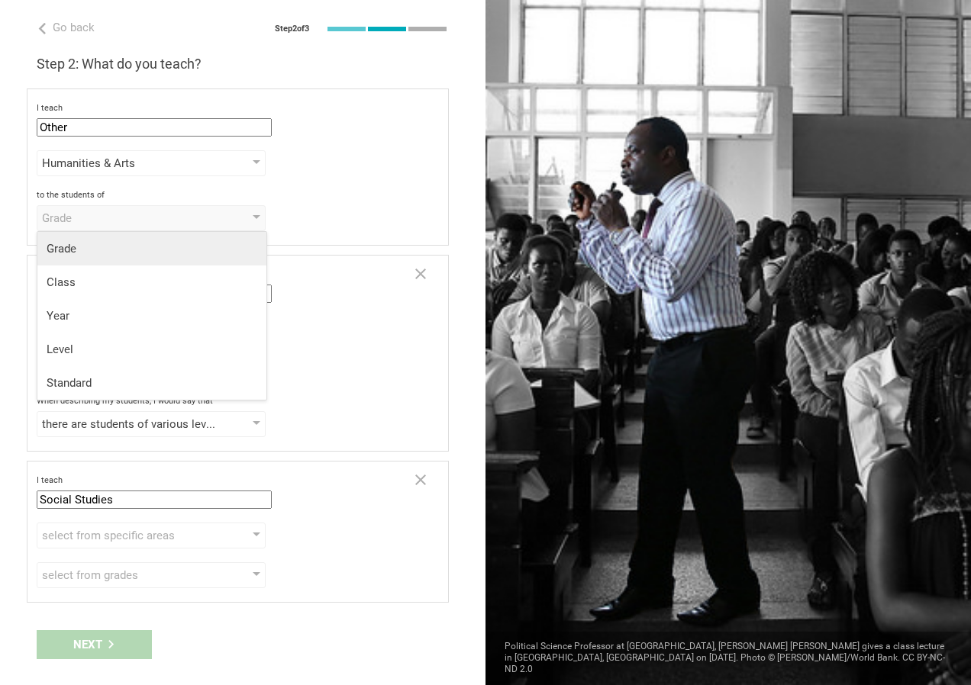
click at [69, 251] on div "Grade" at bounding box center [152, 248] width 211 height 15
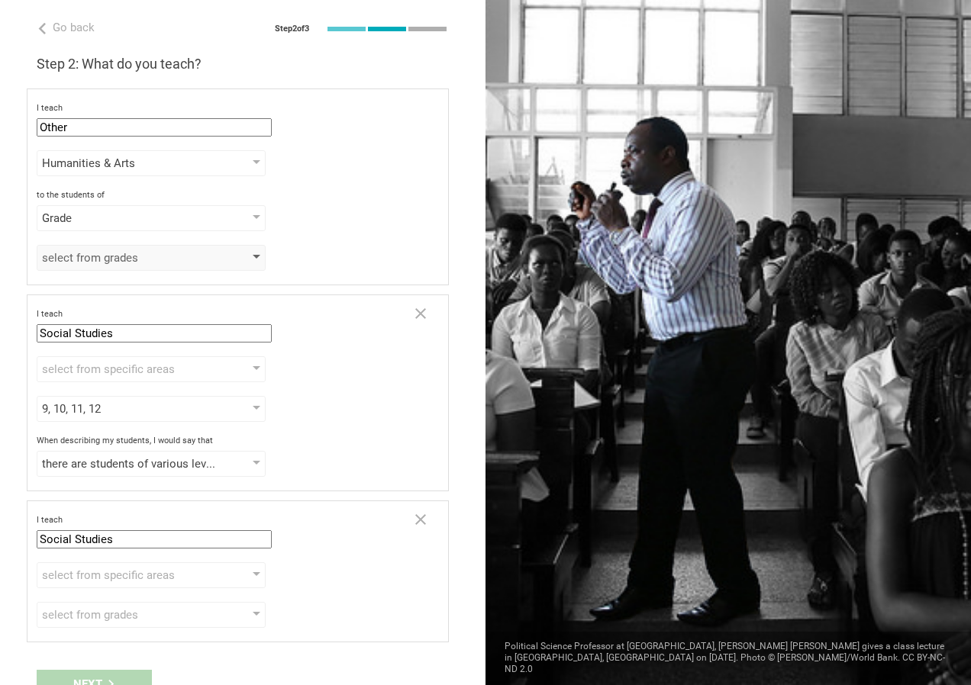
click at [256, 256] on div at bounding box center [257, 258] width 8 height 6
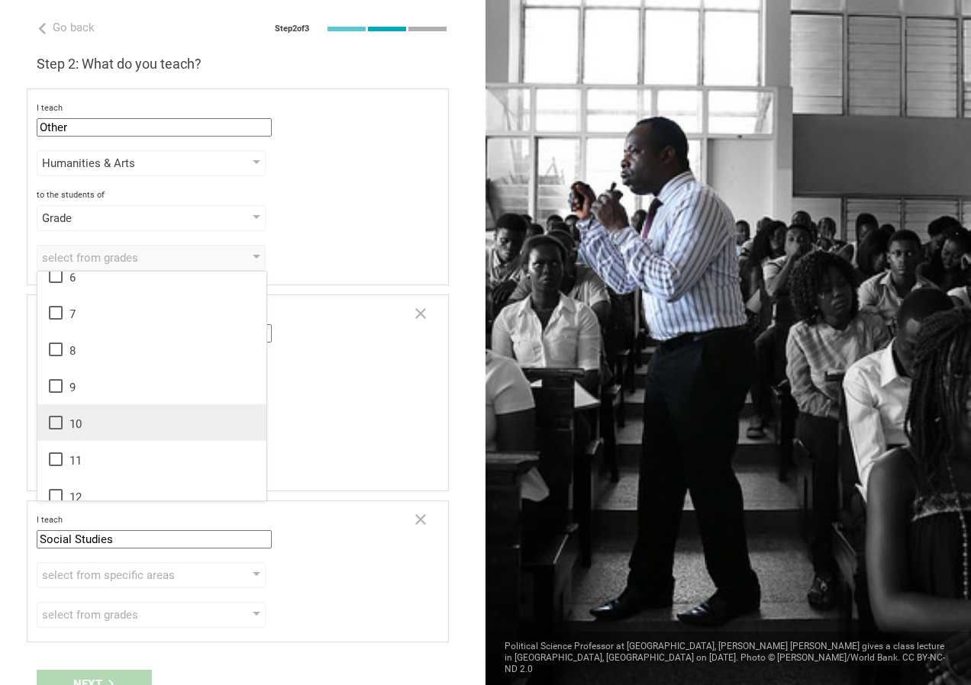
scroll to position [247, 0]
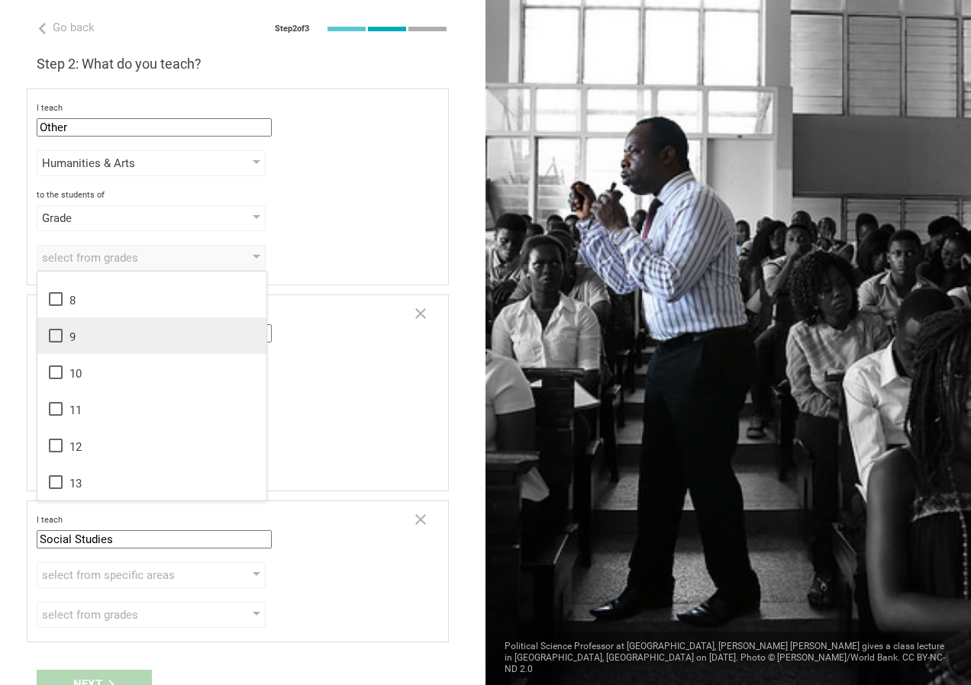
click at [58, 334] on icon at bounding box center [56, 336] width 18 height 18
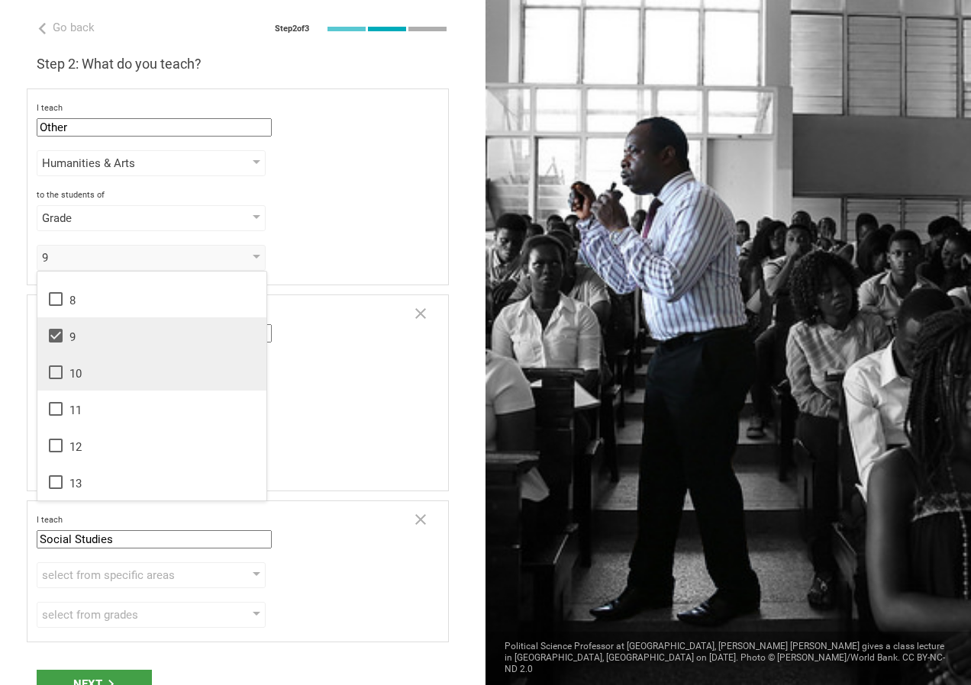
click at [57, 371] on icon at bounding box center [56, 372] width 18 height 18
click at [53, 408] on icon at bounding box center [56, 409] width 18 height 18
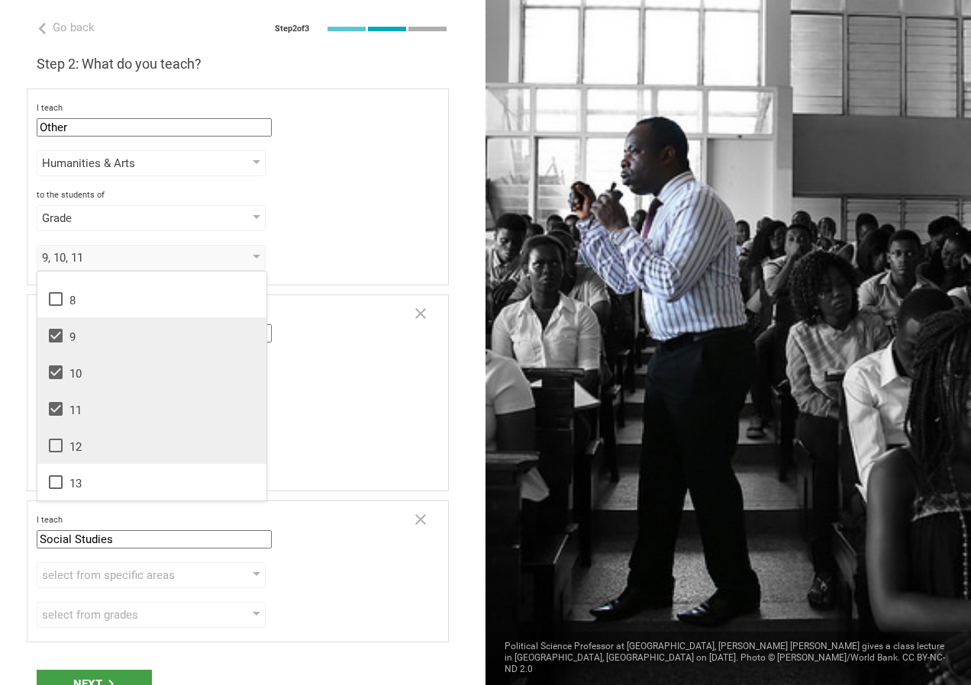
click at [59, 446] on icon at bounding box center [56, 446] width 18 height 18
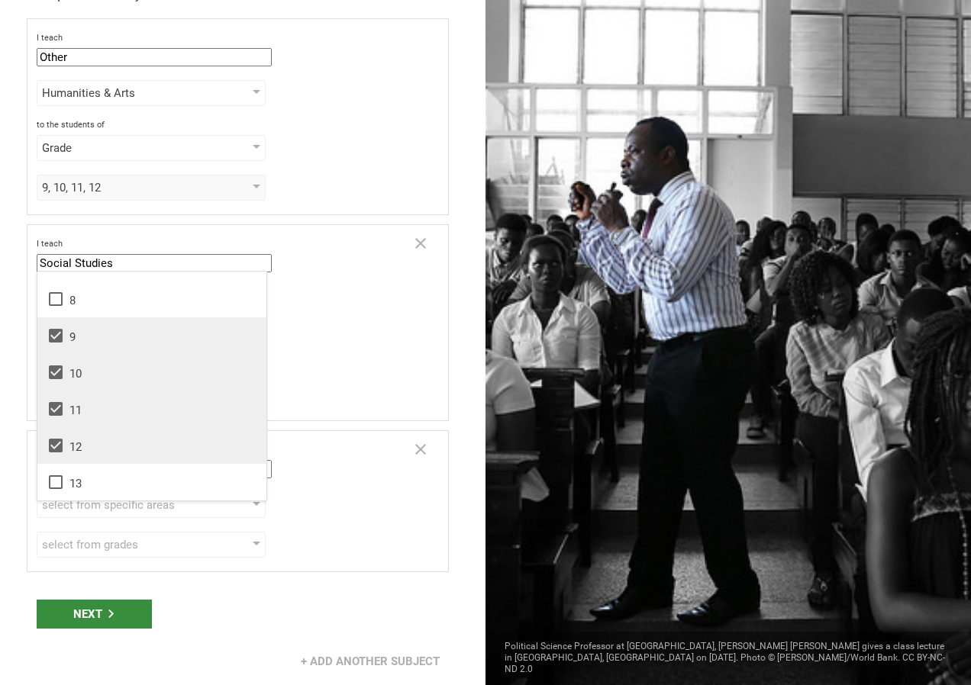
click at [105, 607] on div "Next" at bounding box center [94, 614] width 115 height 29
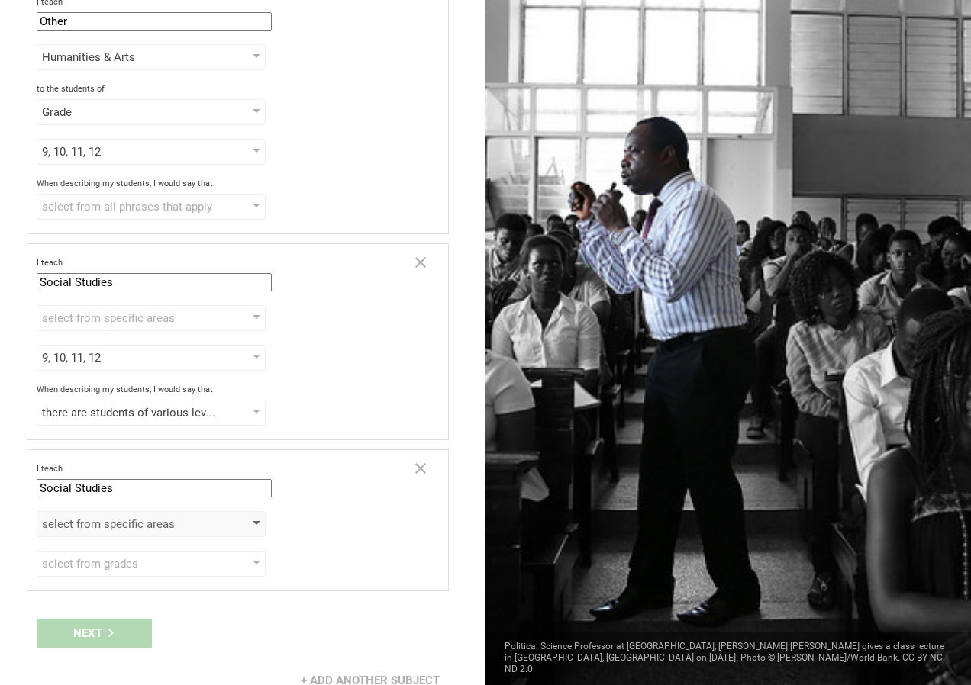
scroll to position [125, 0]
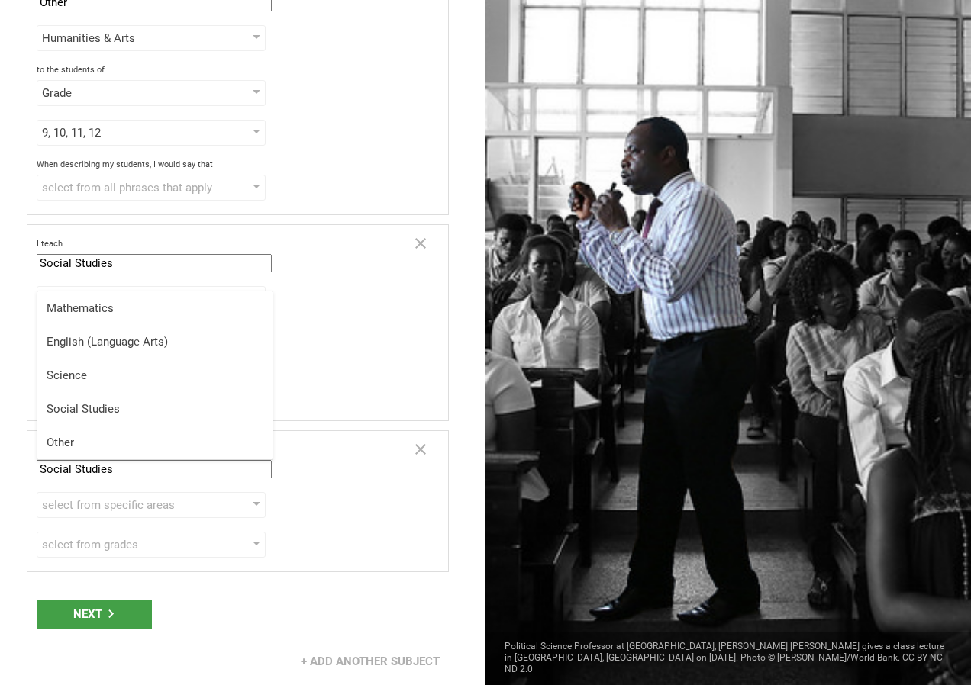
click at [261, 470] on input "Social Studies" at bounding box center [154, 469] width 235 height 18
click at [92, 615] on div "Next" at bounding box center [94, 614] width 115 height 29
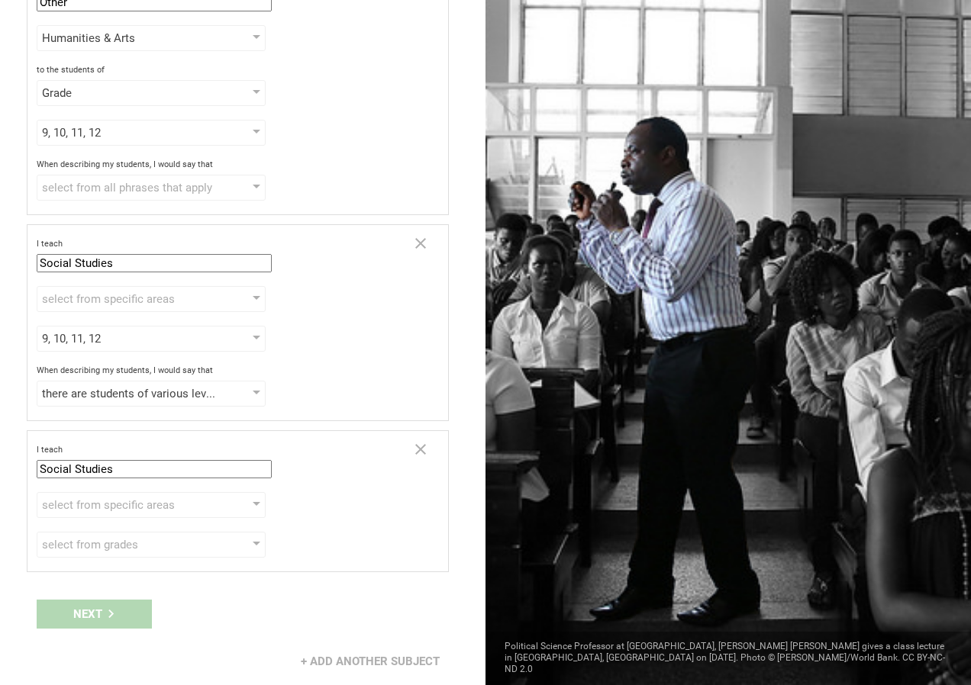
click at [770, 607] on div at bounding box center [727, 342] width 485 height 685
click at [793, 435] on div at bounding box center [727, 342] width 485 height 685
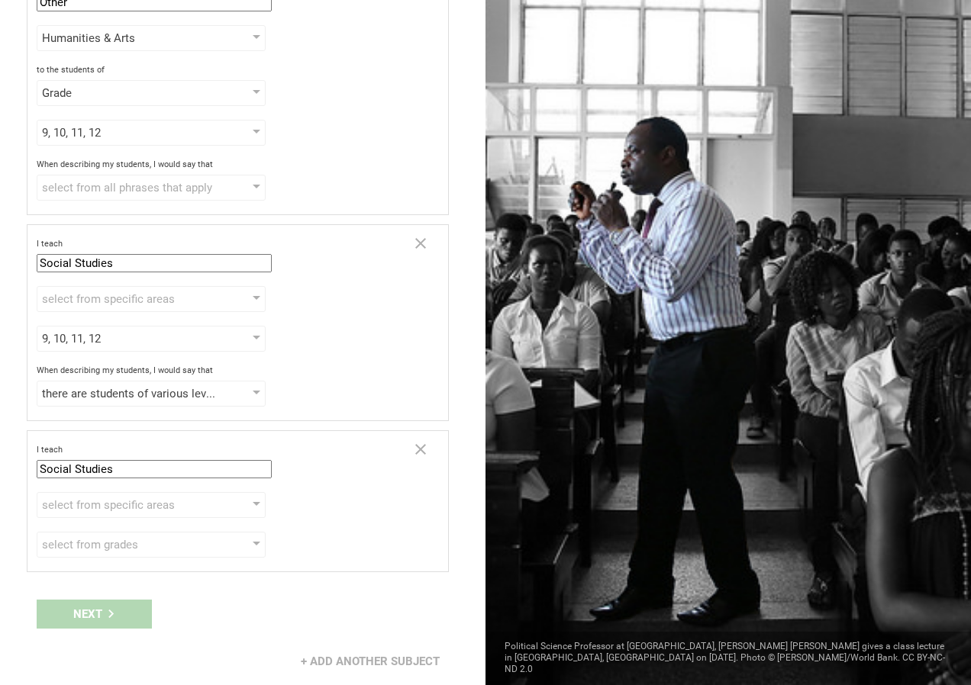
click at [792, 435] on div at bounding box center [727, 342] width 485 height 685
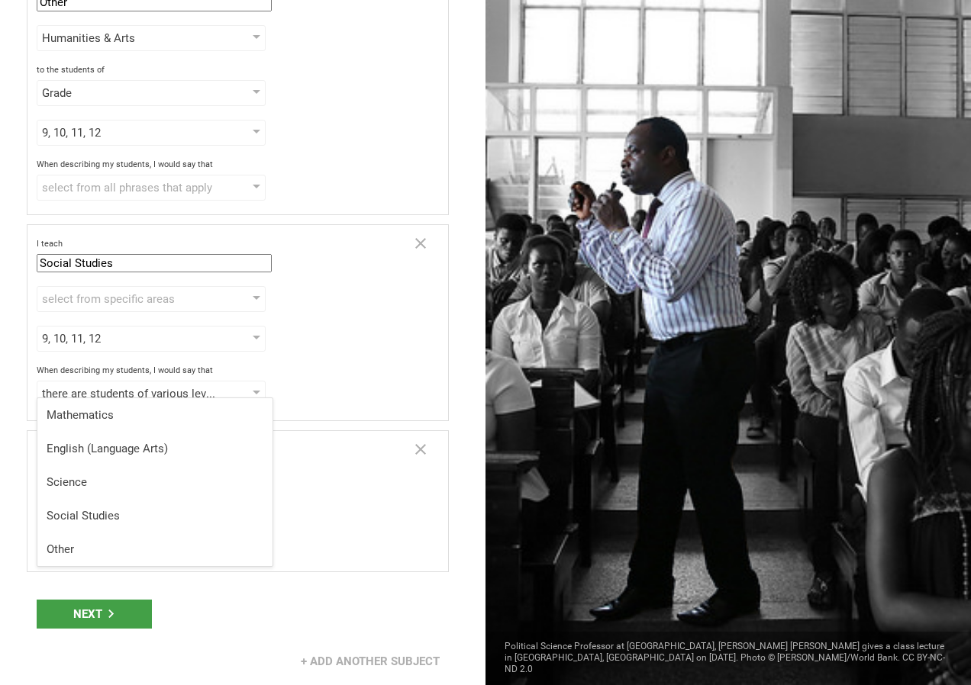
click at [239, 263] on input "Social Studies" at bounding box center [154, 263] width 235 height 18
click at [116, 614] on div "Next" at bounding box center [94, 614] width 115 height 29
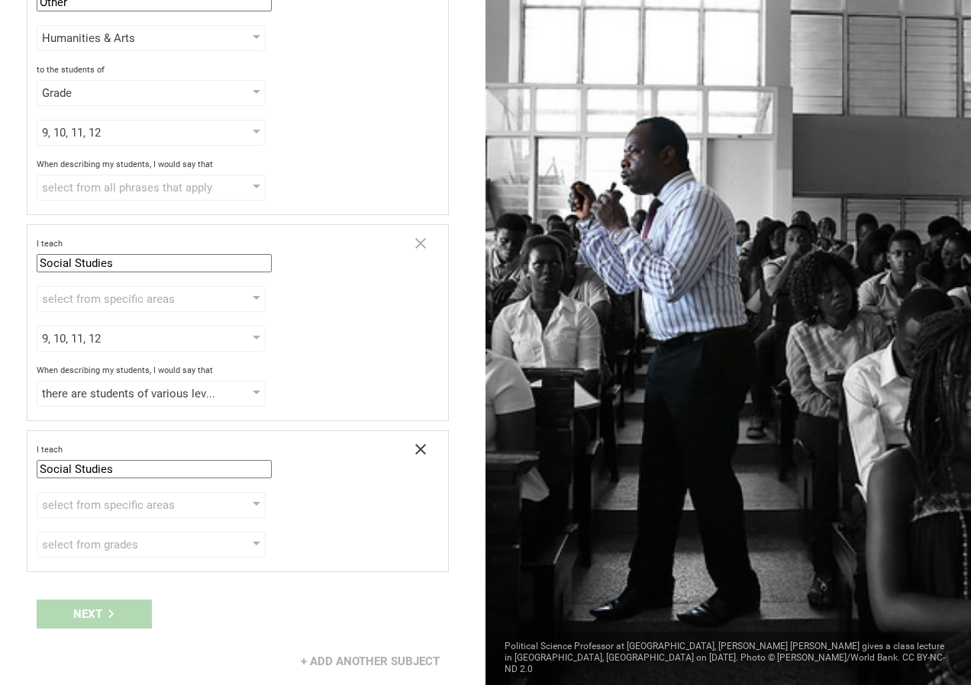
click at [411, 446] on icon at bounding box center [420, 449] width 18 height 18
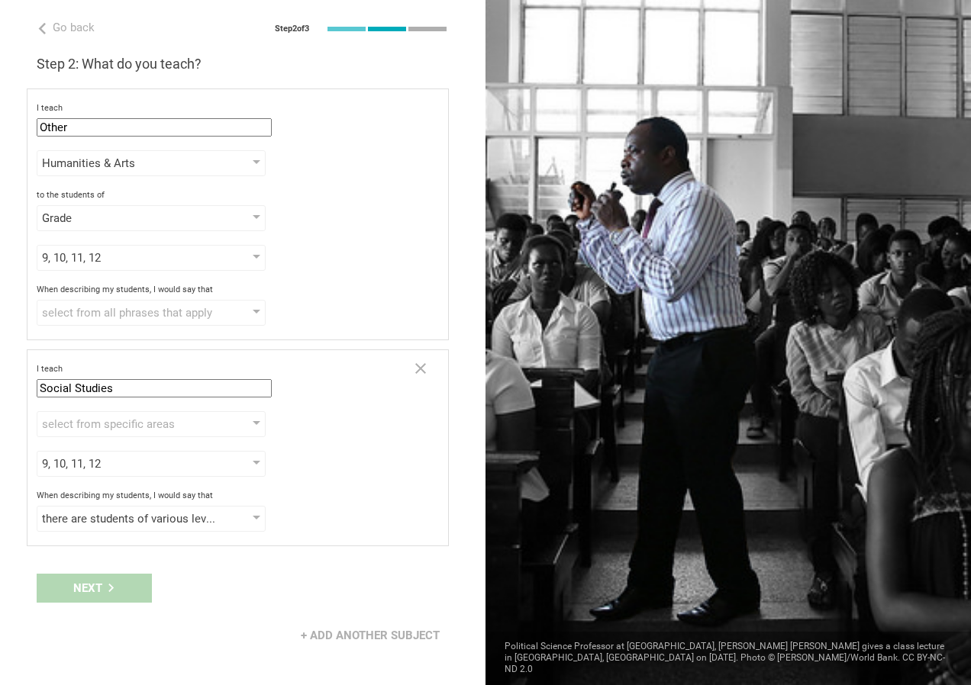
scroll to position [0, 0]
click at [422, 369] on icon at bounding box center [420, 368] width 11 height 11
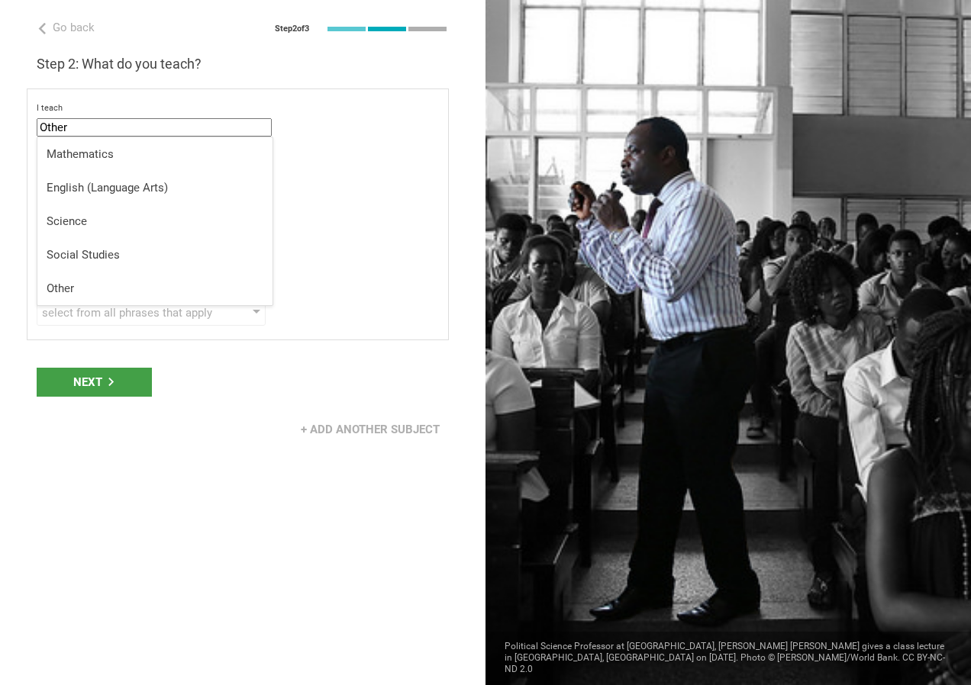
click at [124, 124] on input "Other" at bounding box center [154, 127] width 235 height 18
click at [101, 254] on div "Social Studies" at bounding box center [155, 254] width 217 height 15
type input "Social Studies"
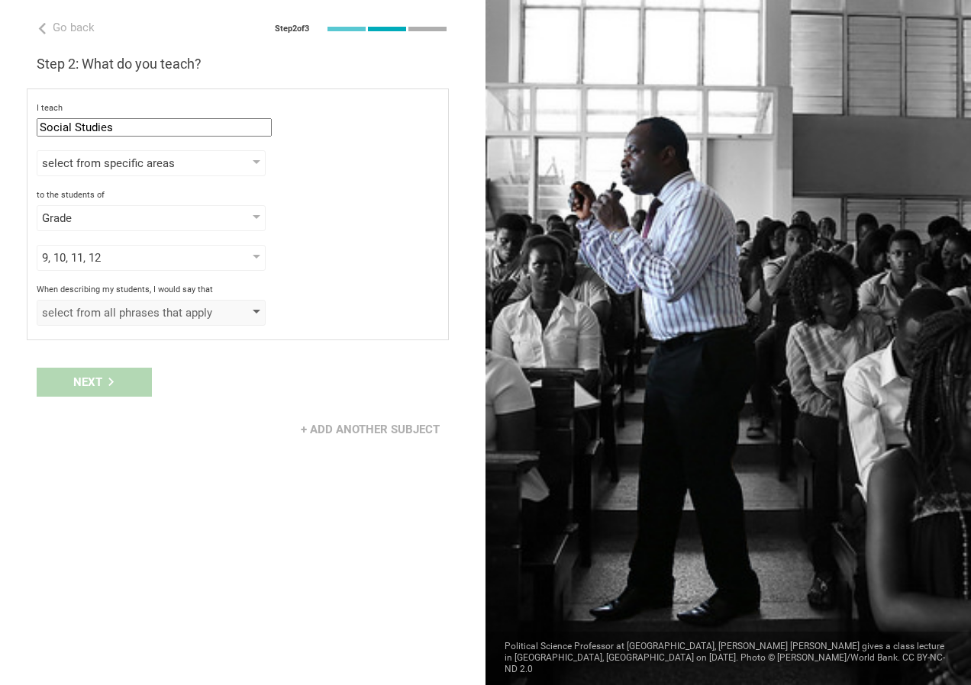
click at [256, 311] on div at bounding box center [257, 313] width 8 height 6
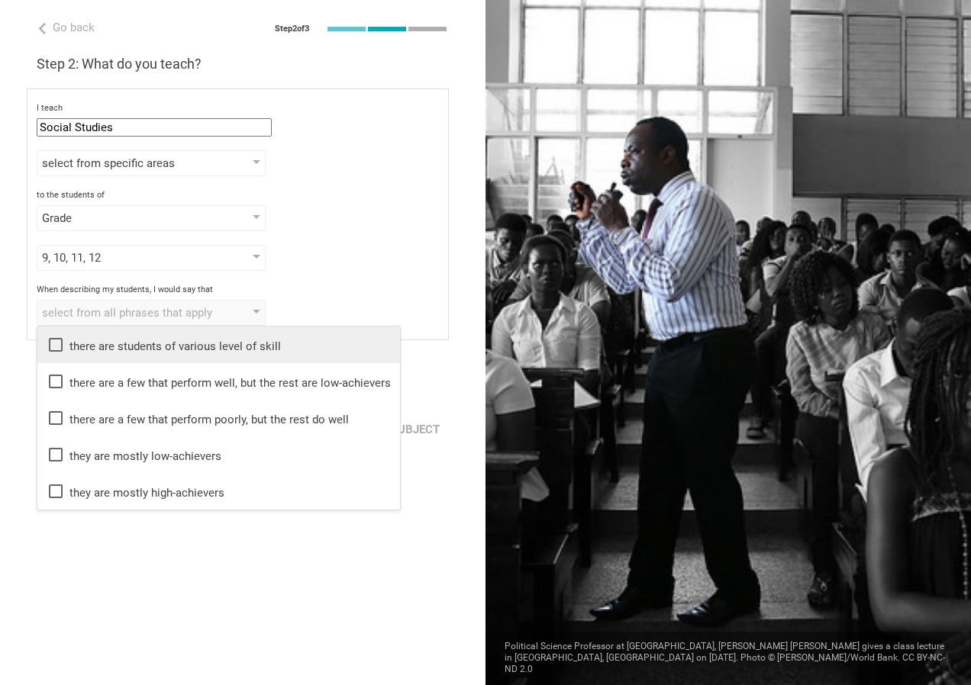
click at [60, 342] on icon at bounding box center [56, 345] width 18 height 18
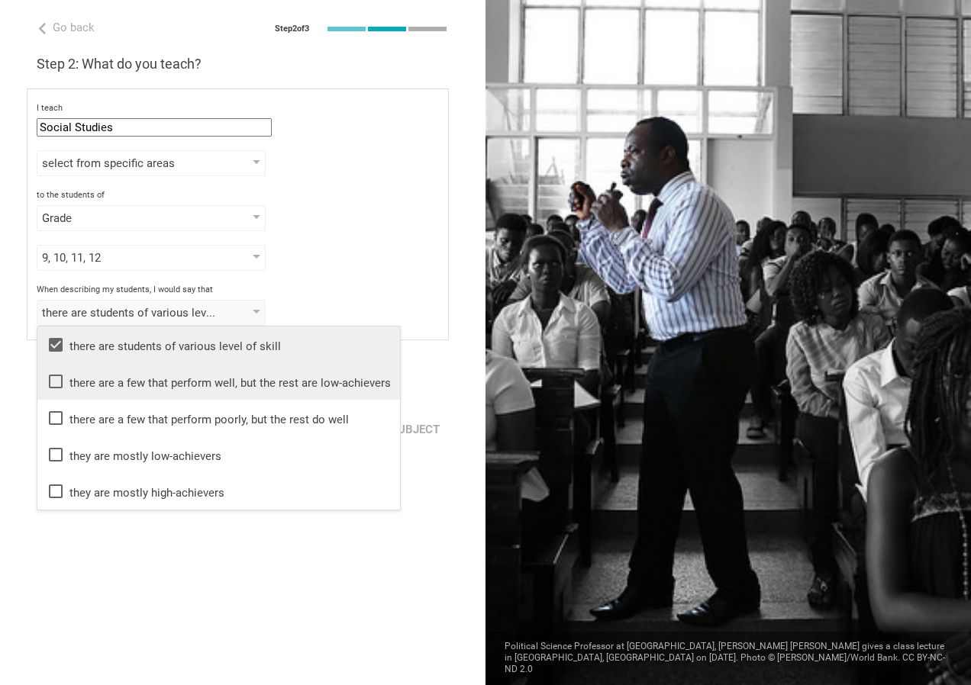
click at [57, 385] on icon at bounding box center [56, 381] width 18 height 18
click at [566, 386] on div at bounding box center [727, 342] width 485 height 685
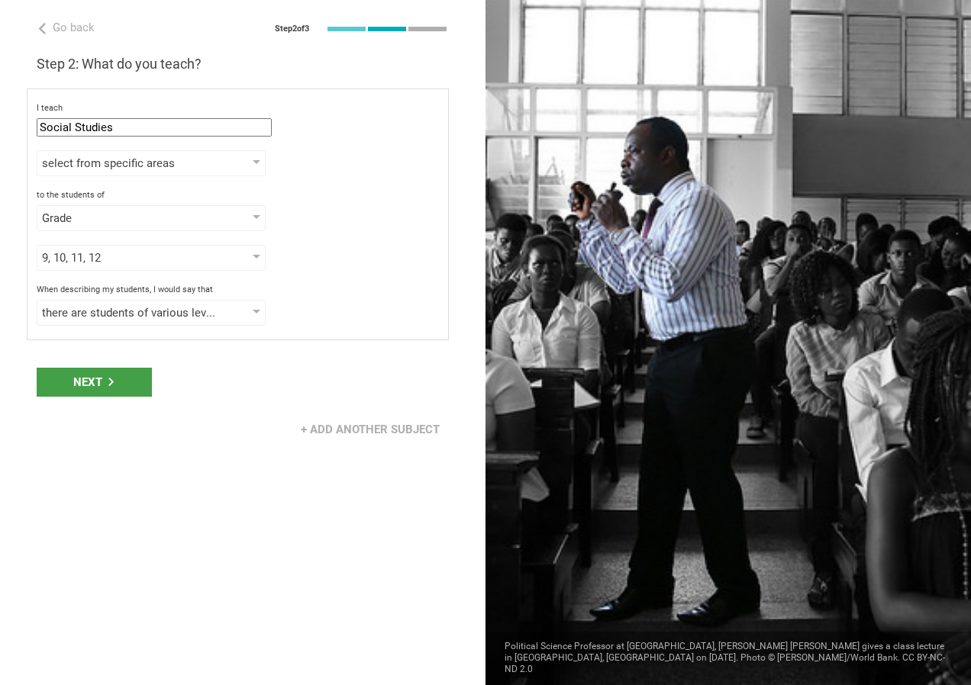
click at [566, 386] on div at bounding box center [727, 342] width 485 height 685
click at [95, 380] on div "Next" at bounding box center [94, 382] width 115 height 29
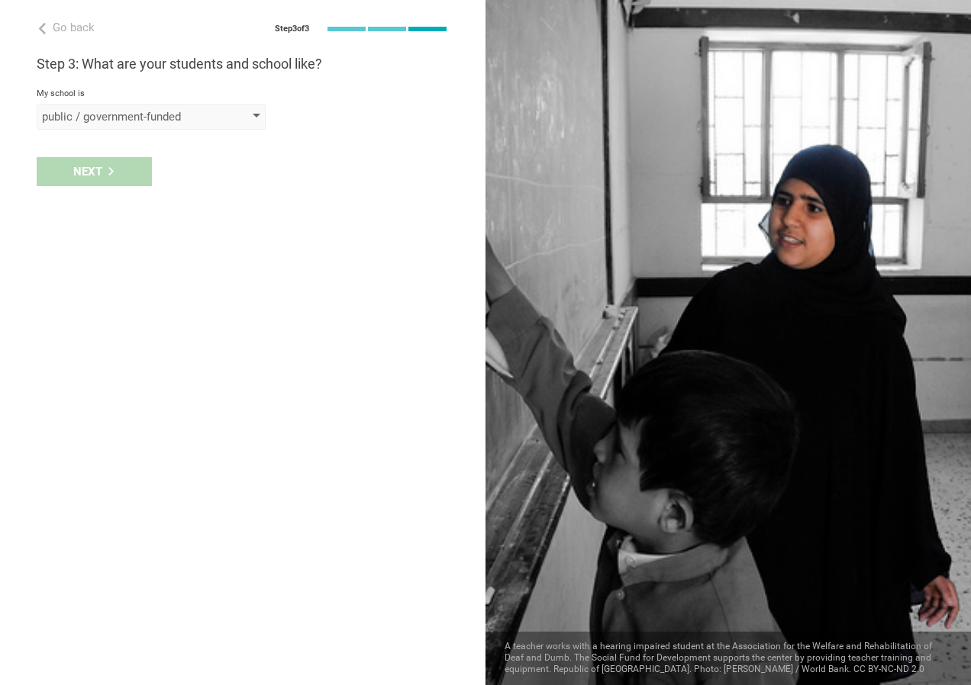
click at [253, 113] on div "public / government-funded" at bounding box center [151, 117] width 229 height 26
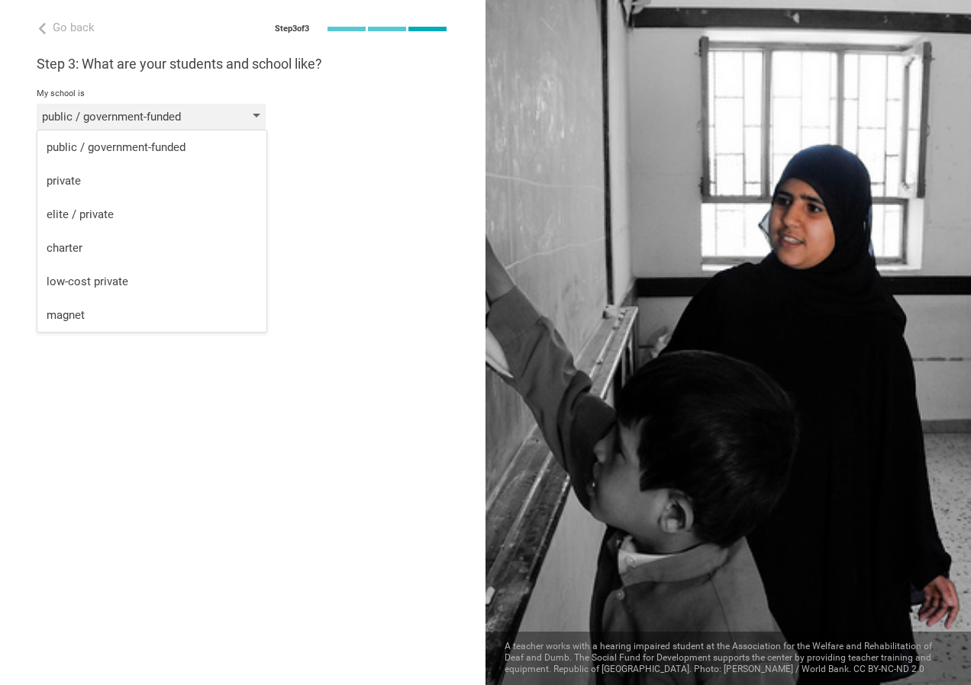
click at [168, 116] on div "public / government-funded" at bounding box center [129, 116] width 175 height 15
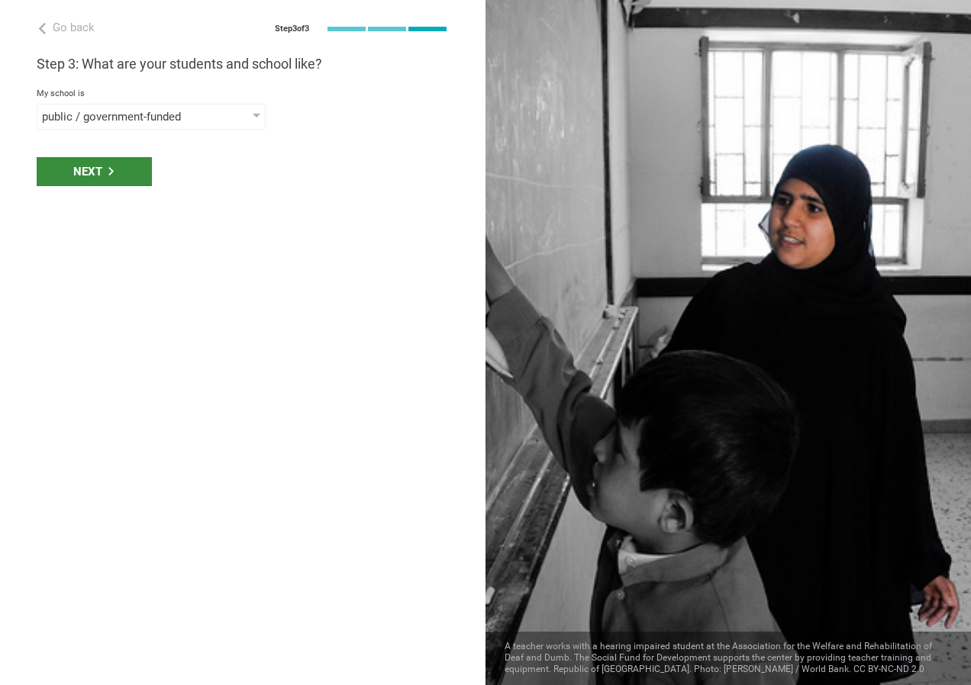
click at [111, 172] on icon at bounding box center [111, 171] width 8 height 8
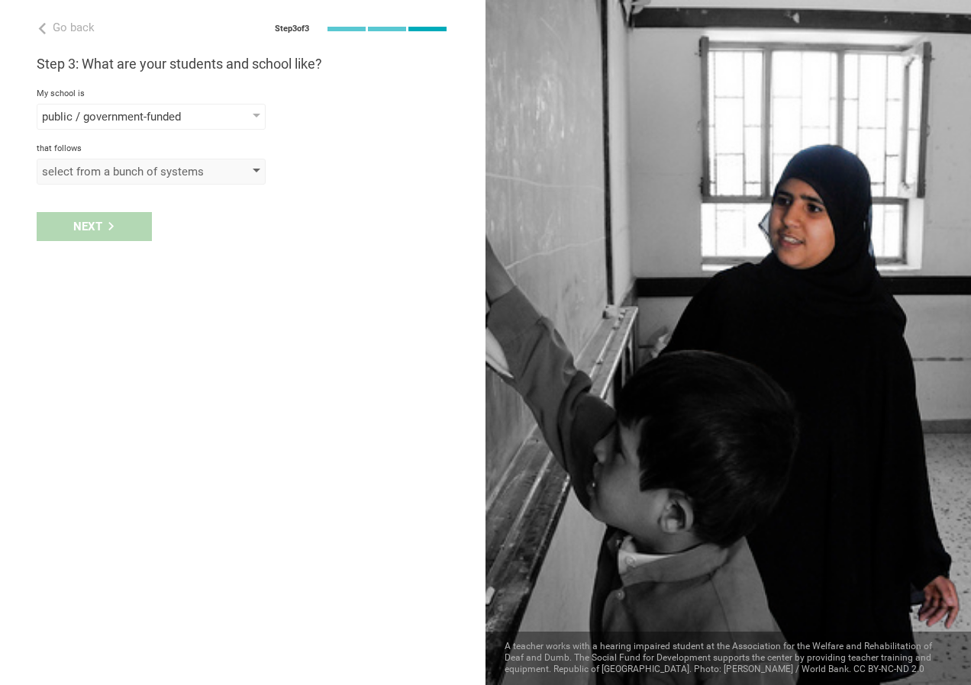
click at [253, 166] on div "select from a bunch of systems" at bounding box center [151, 172] width 229 height 26
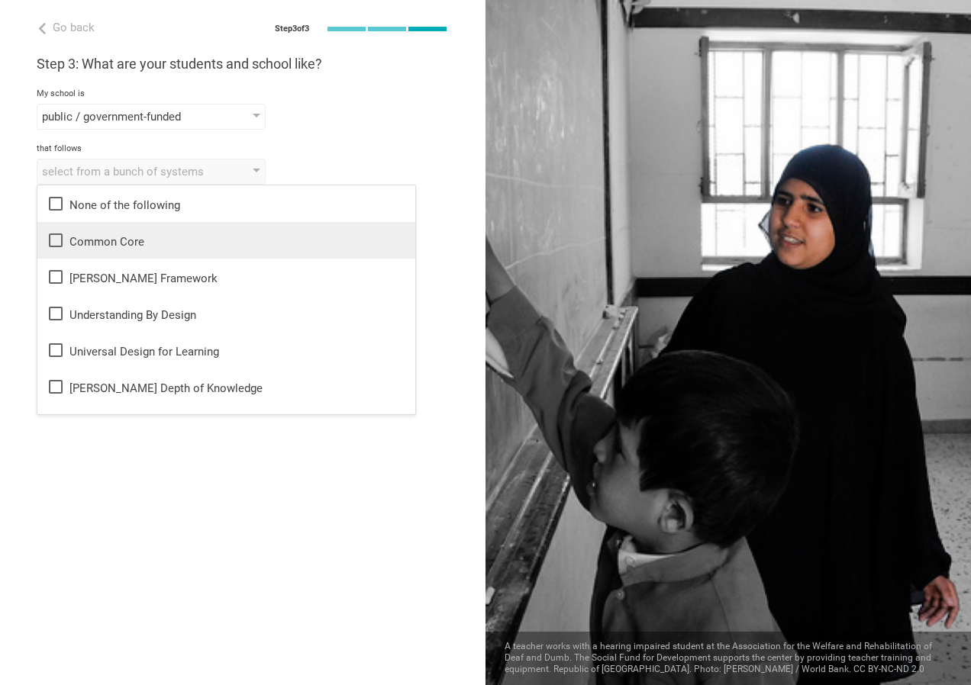
click at [60, 240] on icon at bounding box center [56, 240] width 18 height 18
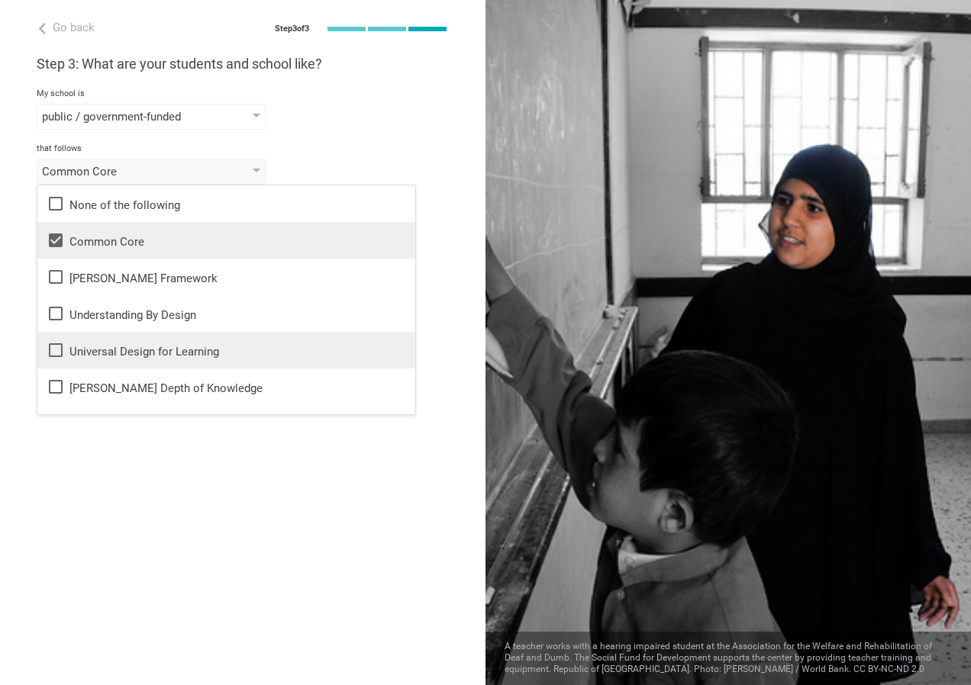
click at [56, 350] on icon at bounding box center [56, 350] width 18 height 18
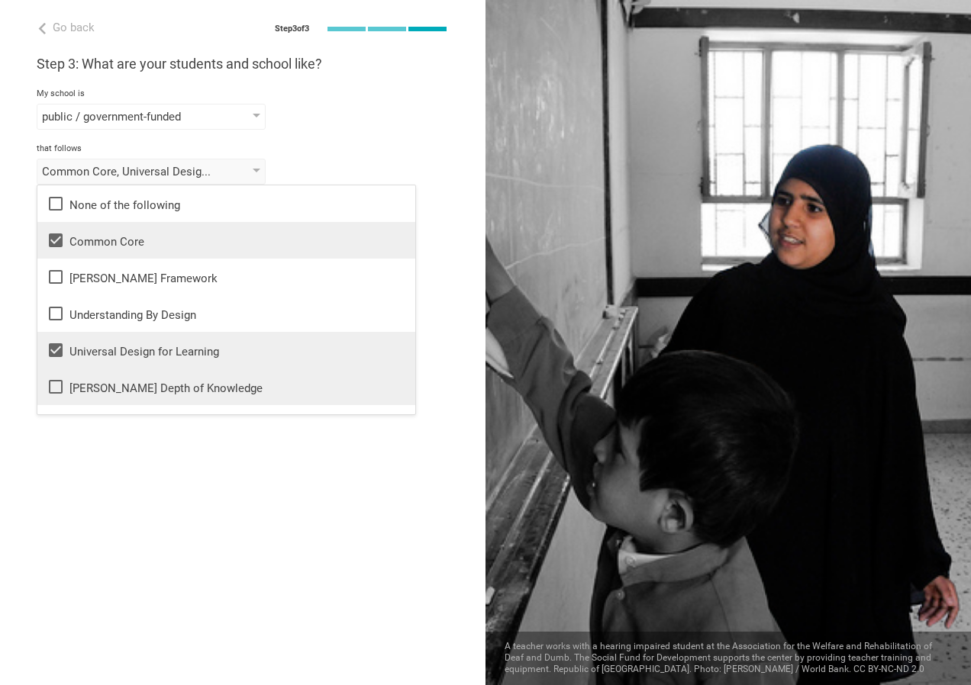
click at [56, 373] on li "[PERSON_NAME] Depth of Knowledge" at bounding box center [226, 387] width 378 height 37
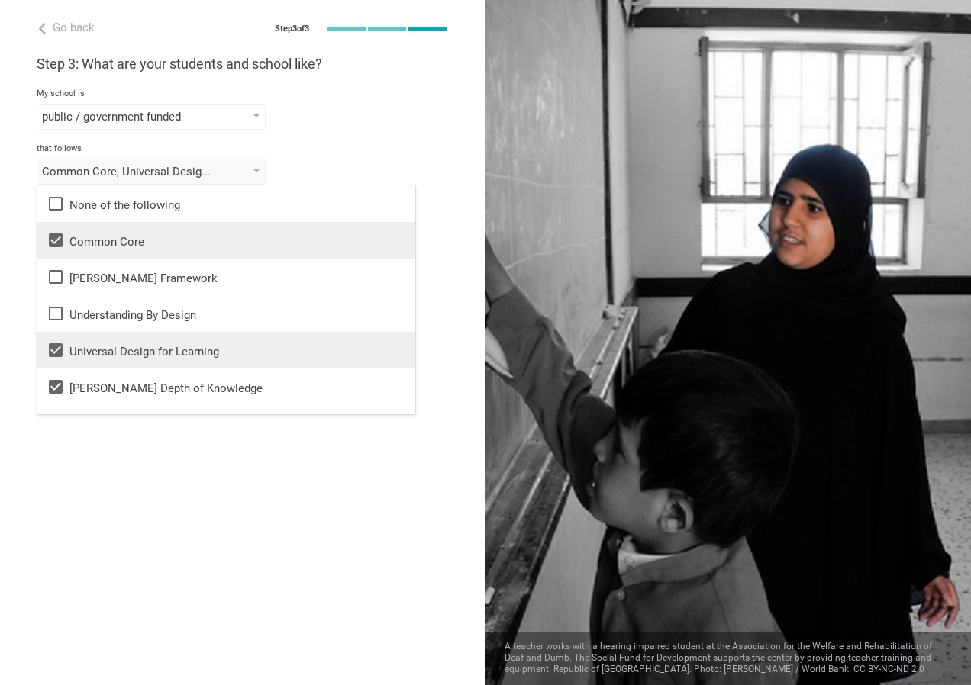
click at [583, 321] on div at bounding box center [727, 342] width 485 height 685
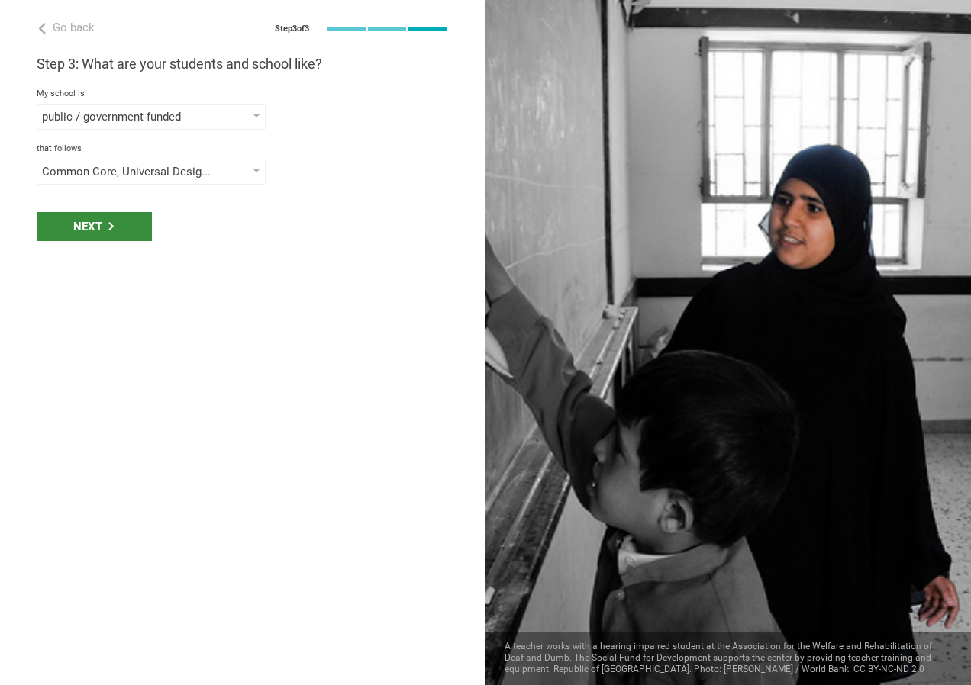
click at [111, 226] on icon at bounding box center [111, 226] width 8 height 8
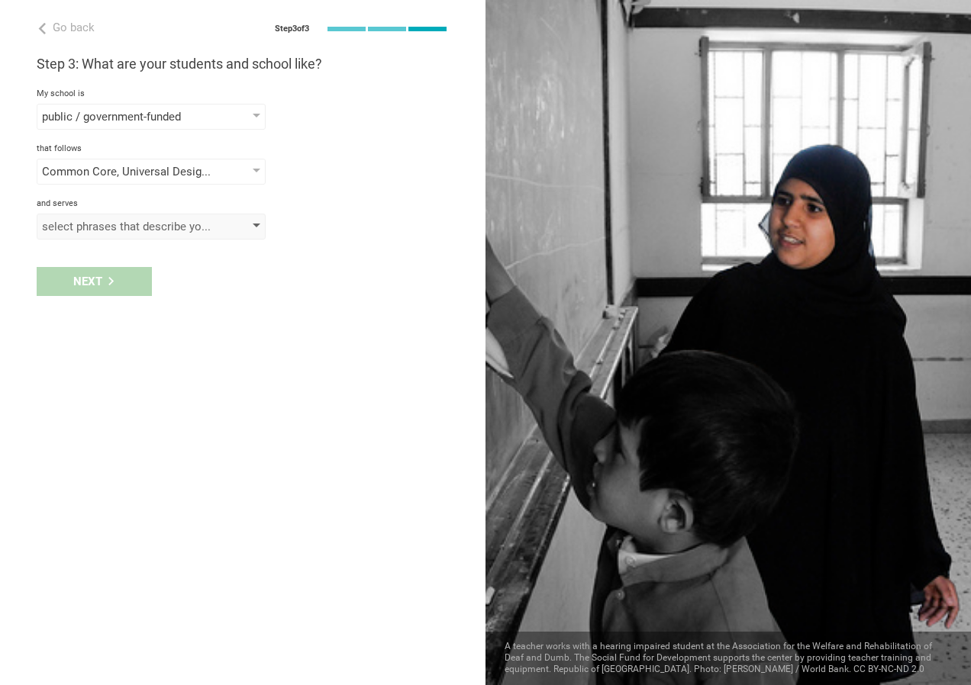
click at [257, 225] on div at bounding box center [257, 227] width 8 height 6
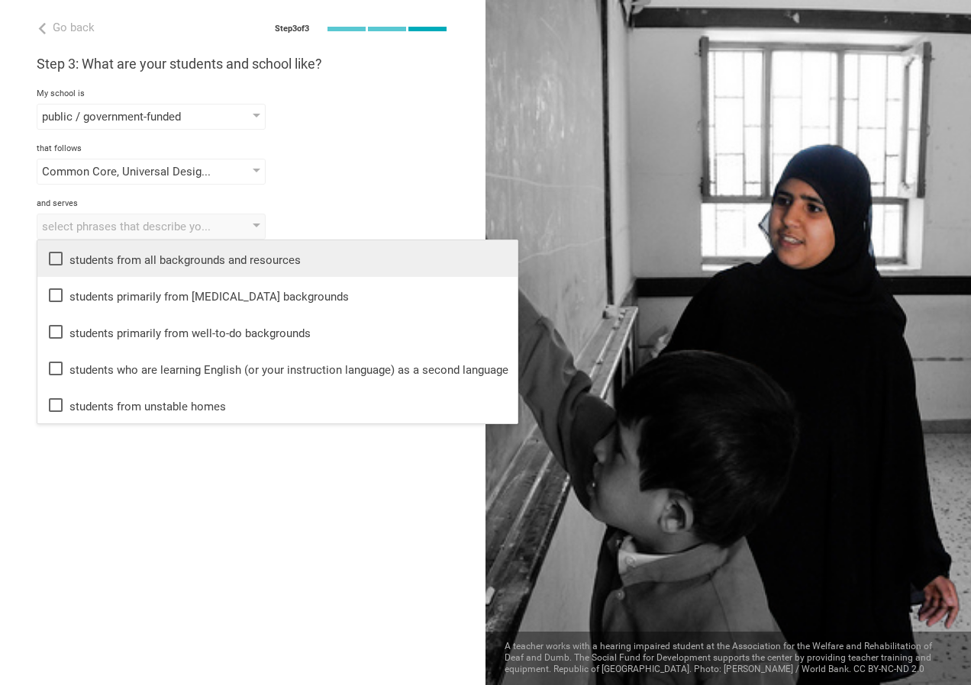
click at [56, 256] on icon at bounding box center [56, 259] width 18 height 18
click at [601, 295] on div at bounding box center [727, 342] width 485 height 685
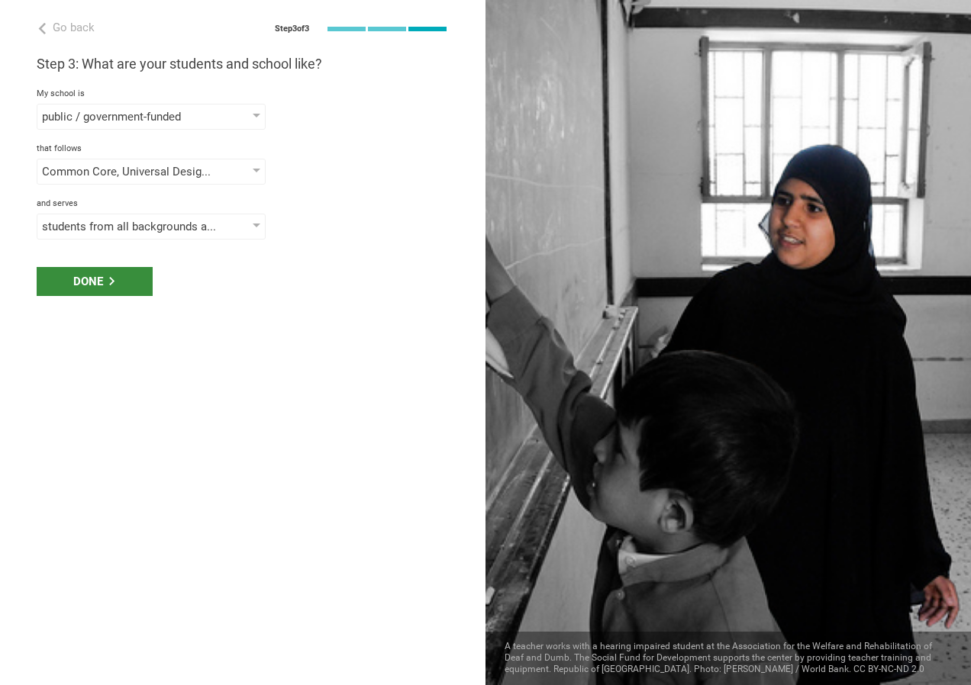
click at [112, 282] on icon at bounding box center [112, 281] width 8 height 8
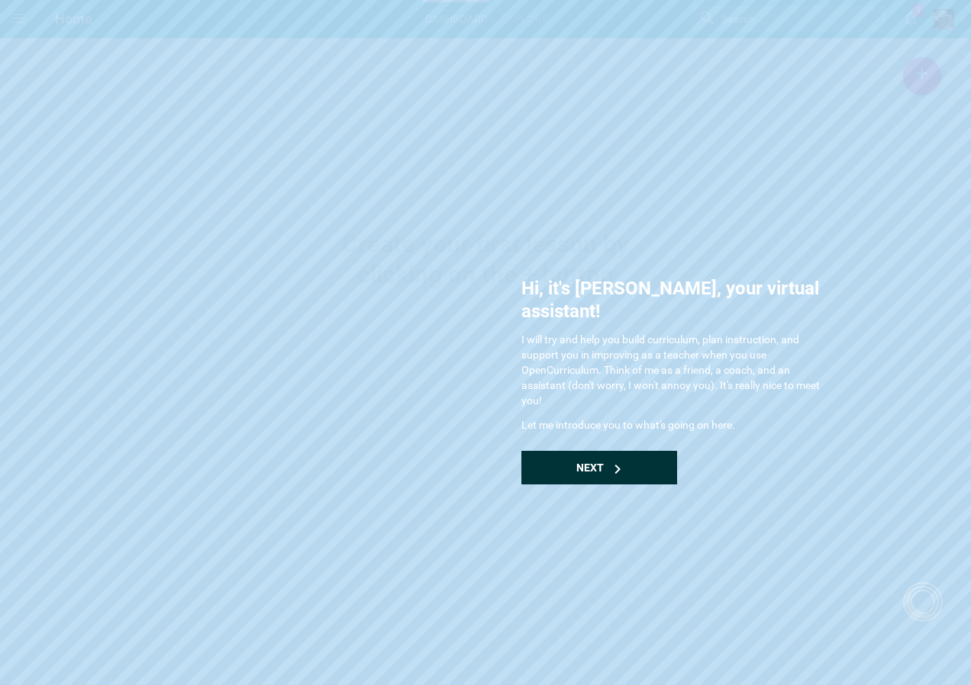
click at [602, 462] on span "Next" at bounding box center [589, 468] width 27 height 12
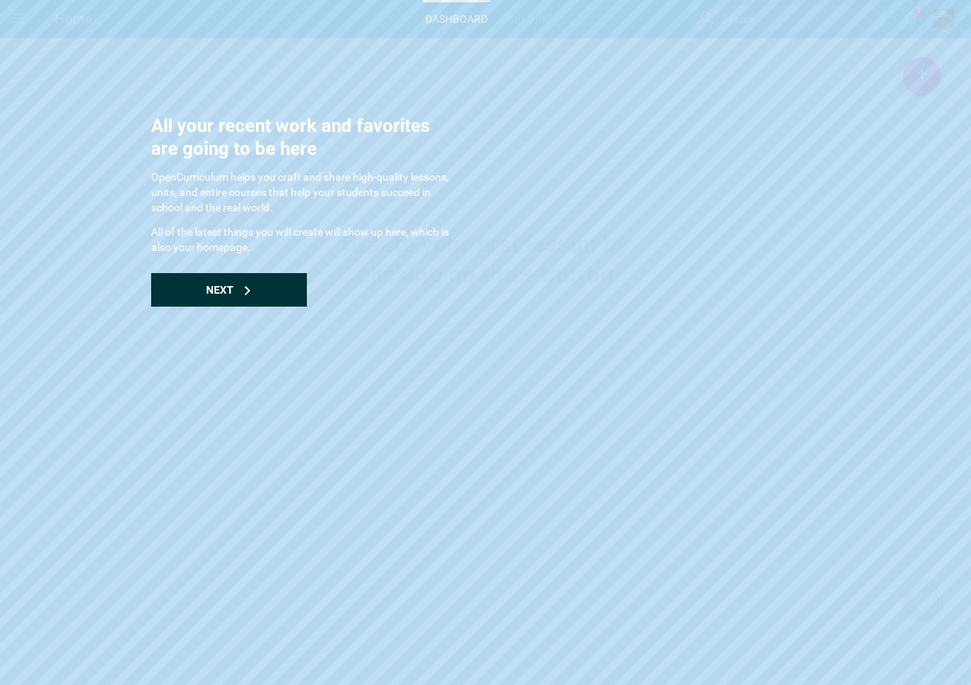
click at [218, 288] on span "Next" at bounding box center [219, 290] width 27 height 12
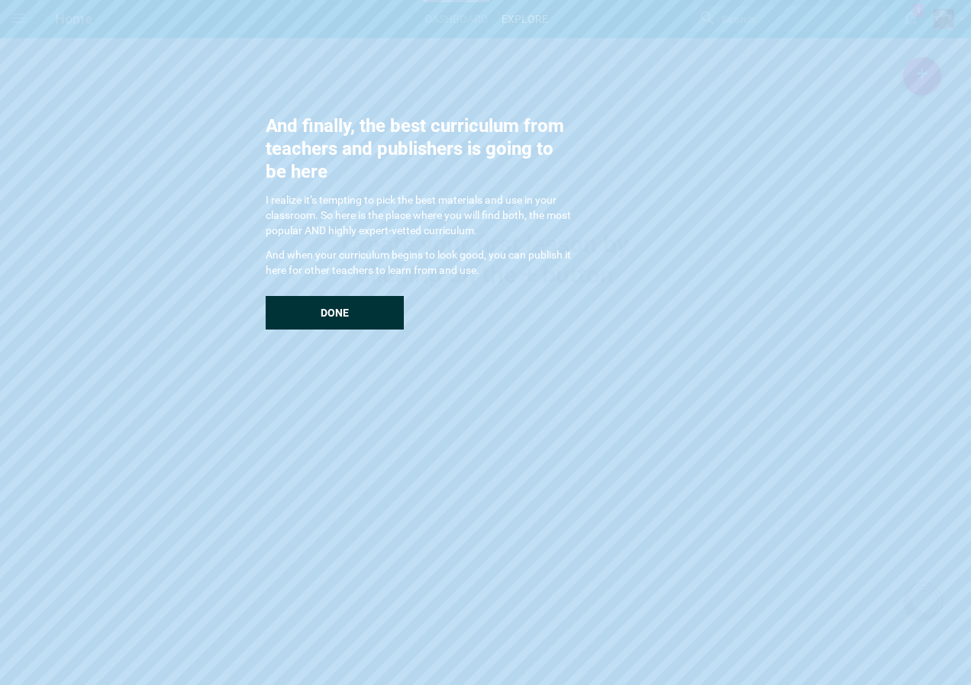
click at [330, 312] on span "Done" at bounding box center [335, 313] width 28 height 12
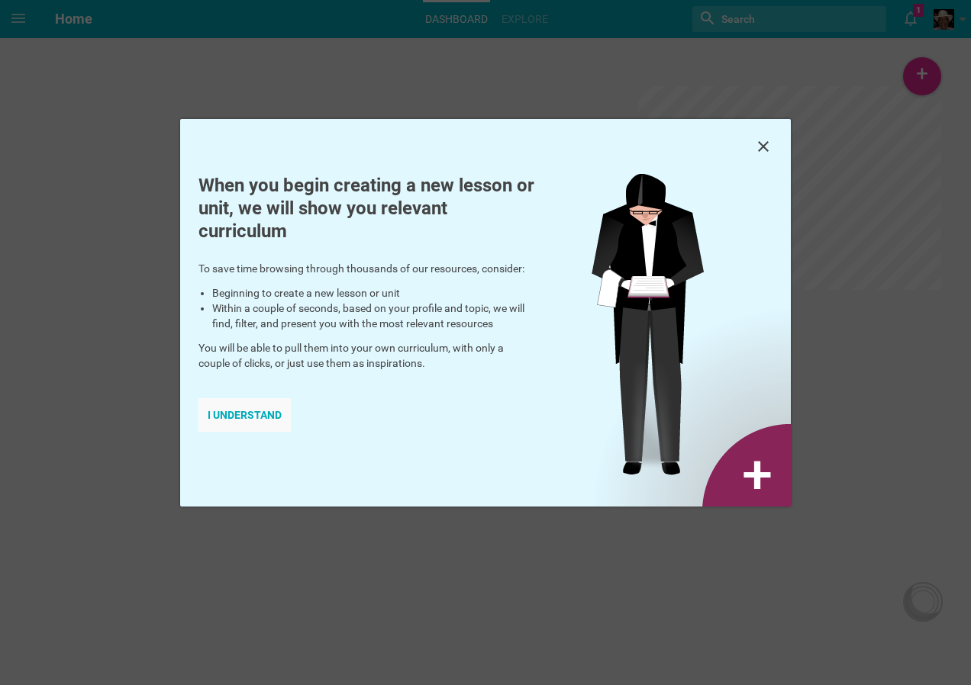
click at [263, 412] on div "I understand" at bounding box center [244, 415] width 92 height 34
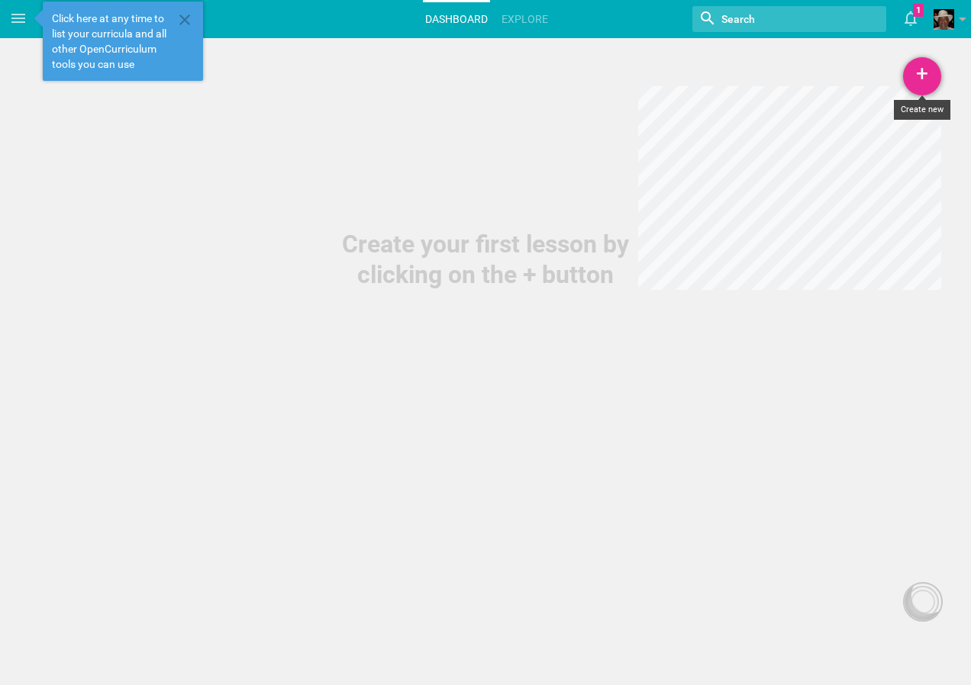
click at [924, 76] on div "+" at bounding box center [922, 76] width 38 height 38
click at [867, 184] on link "Course" at bounding box center [884, 186] width 114 height 34
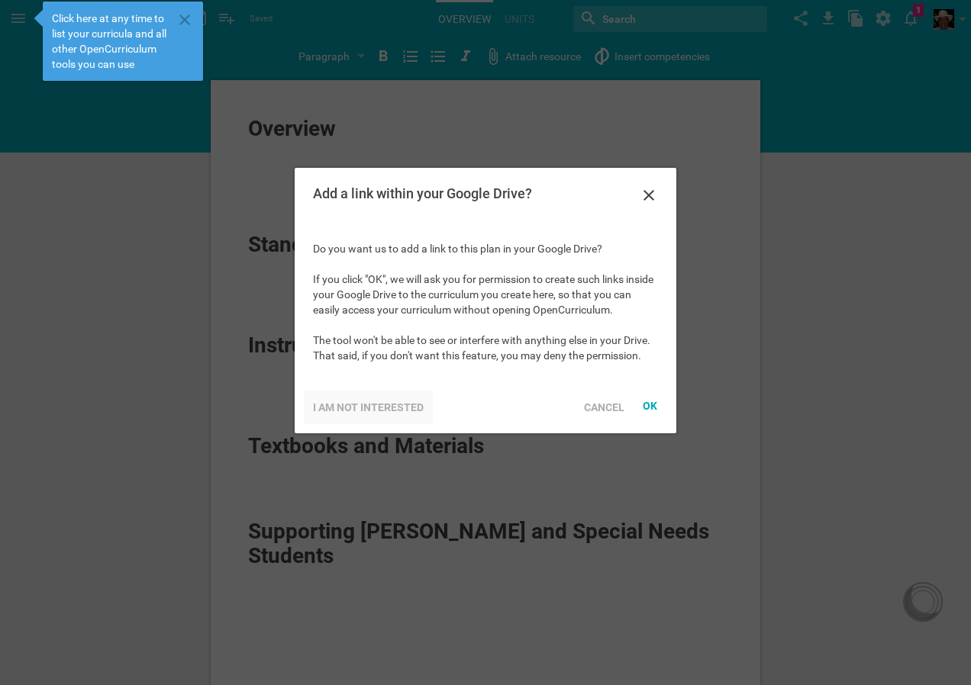
click at [379, 401] on div "I am not interested" at bounding box center [368, 408] width 129 height 34
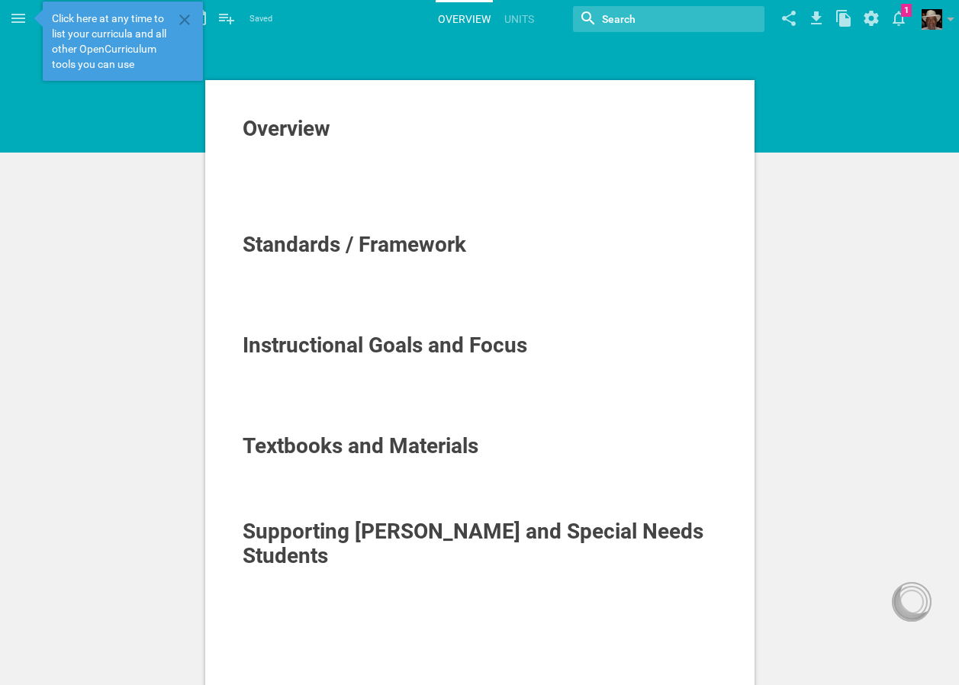
click at [286, 135] on span "Overview" at bounding box center [287, 128] width 88 height 25
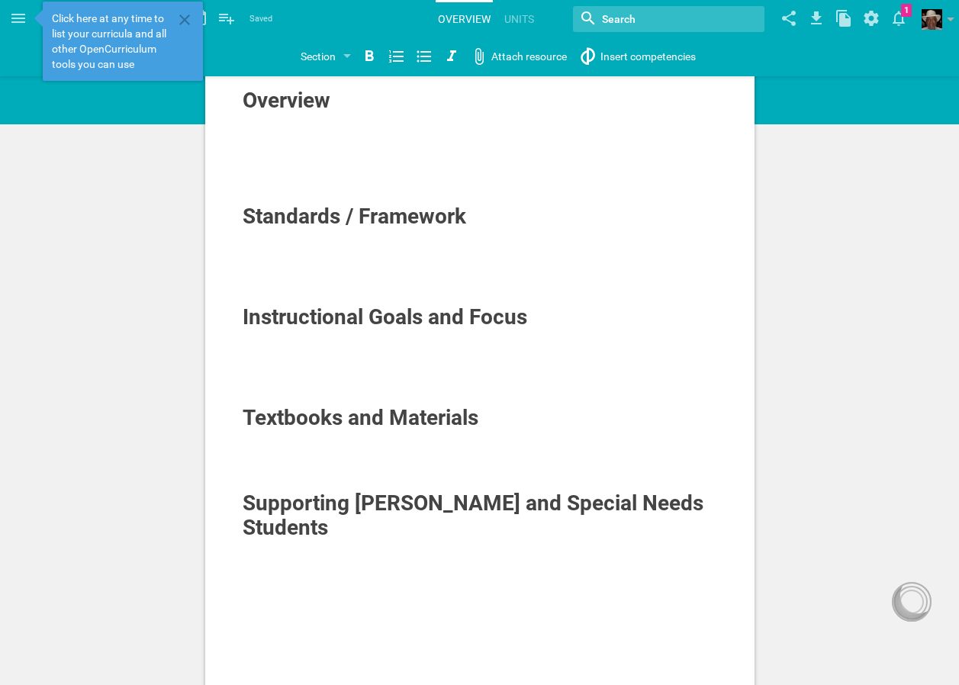
scroll to position [1, 0]
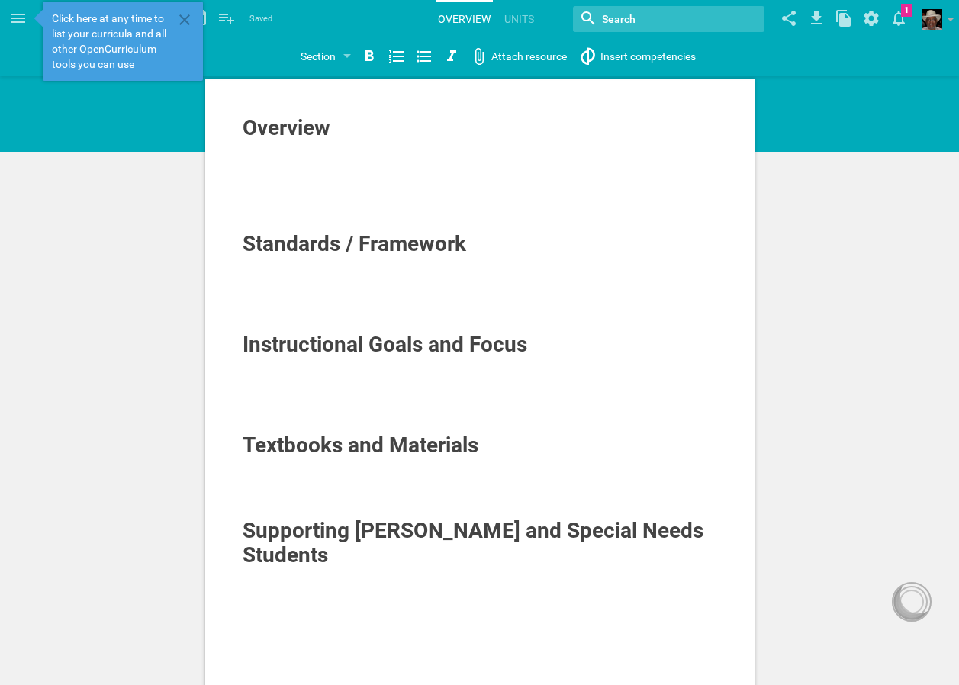
click at [853, 346] on div "Overview Standards / Framework Instructional Goals and Focus Textbooks and Mate…" at bounding box center [479, 533] width 959 height 1068
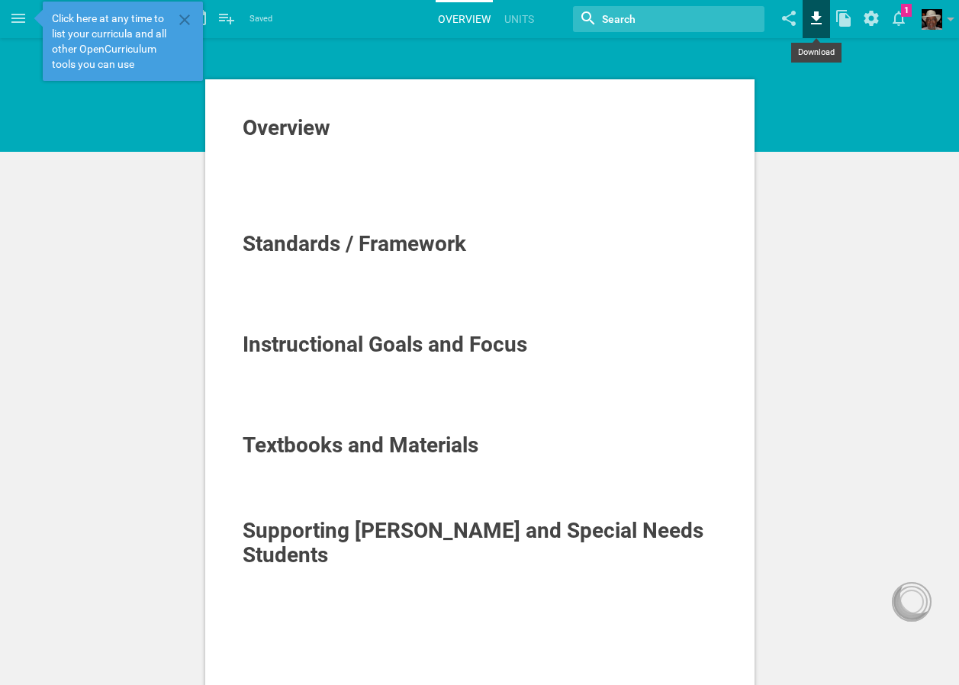
click at [817, 27] on icon at bounding box center [816, 18] width 27 height 37
click at [874, 17] on icon at bounding box center [871, 18] width 15 height 15
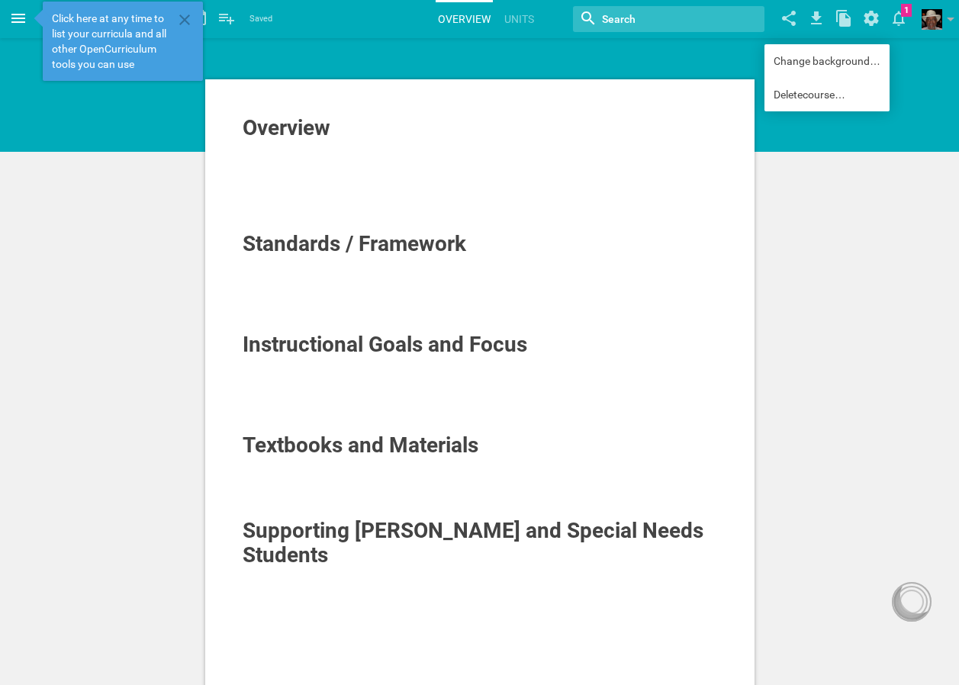
click at [24, 18] on icon at bounding box center [18, 18] width 14 height 9
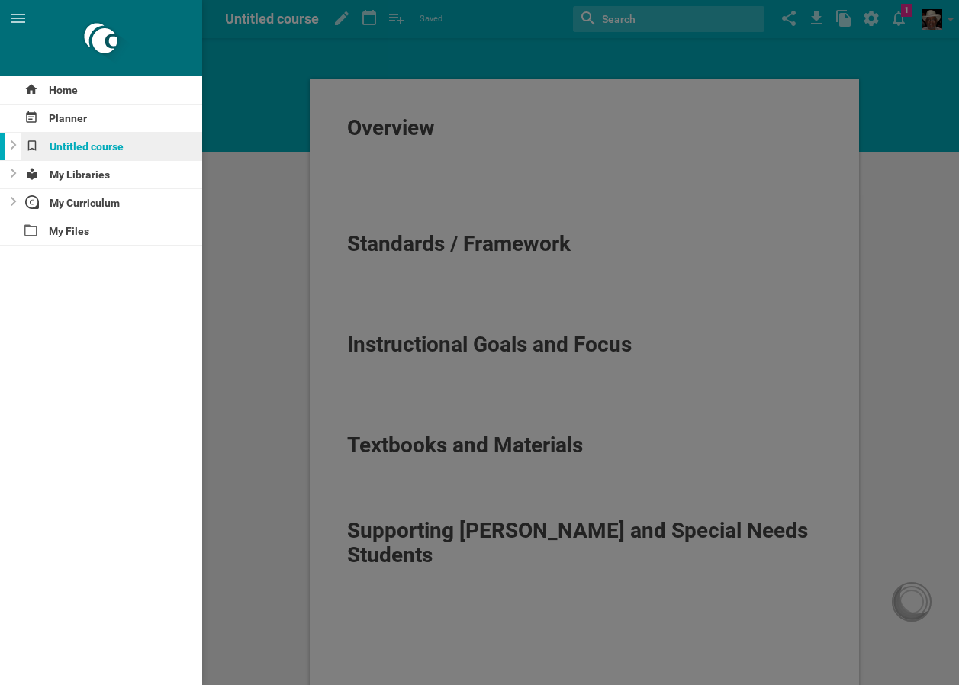
click at [100, 146] on div "Untitled course" at bounding box center [112, 146] width 182 height 27
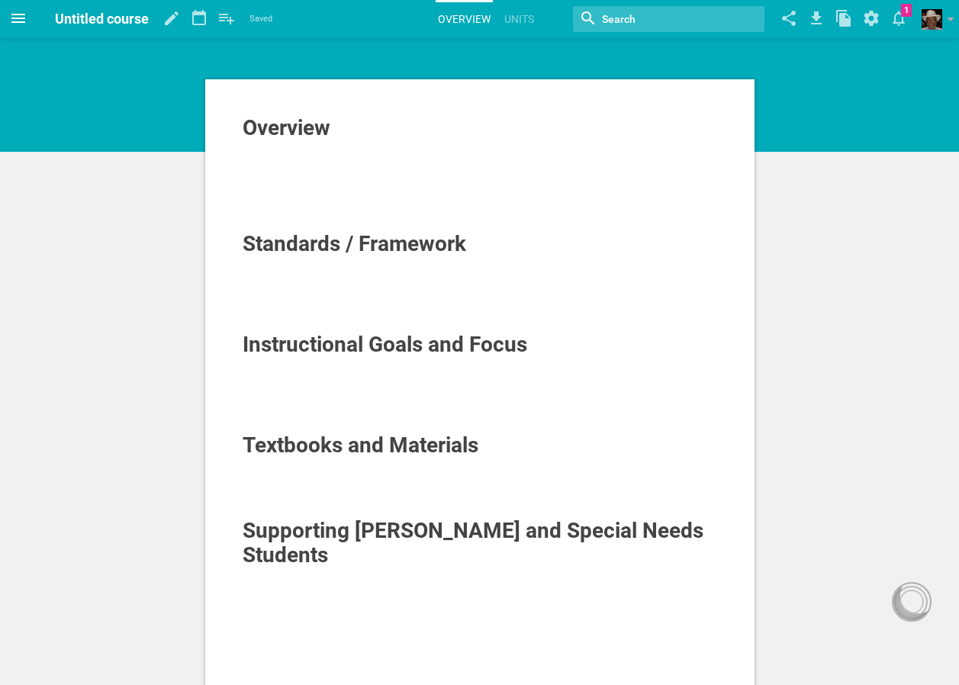
click at [21, 19] on icon at bounding box center [18, 18] width 14 height 9
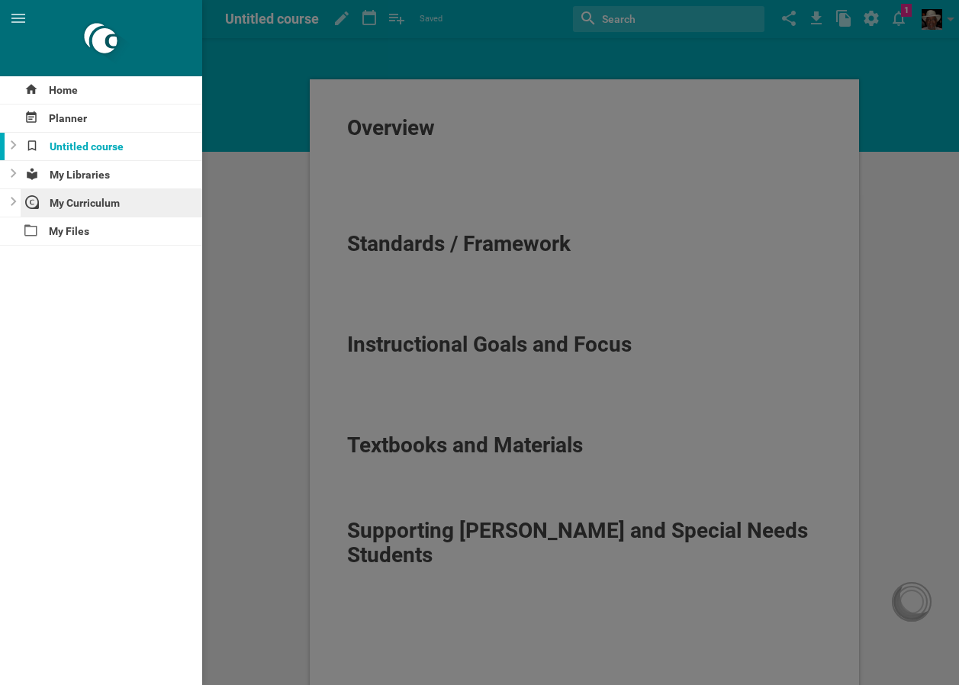
click at [87, 205] on div "My Curriculum" at bounding box center [112, 202] width 182 height 27
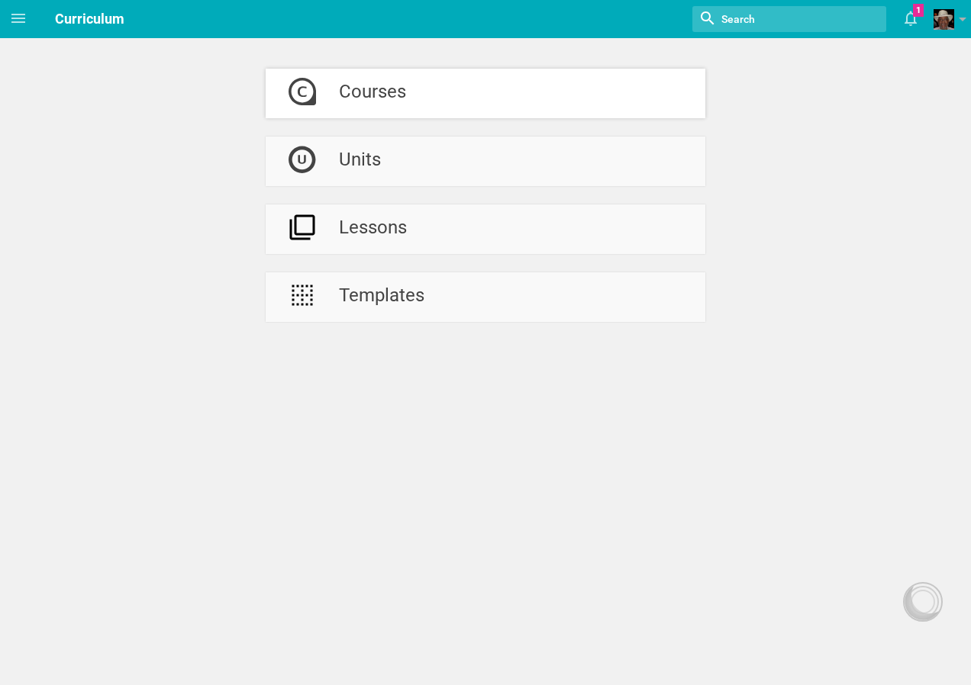
click at [385, 90] on div "Courses" at bounding box center [372, 94] width 67 height 50
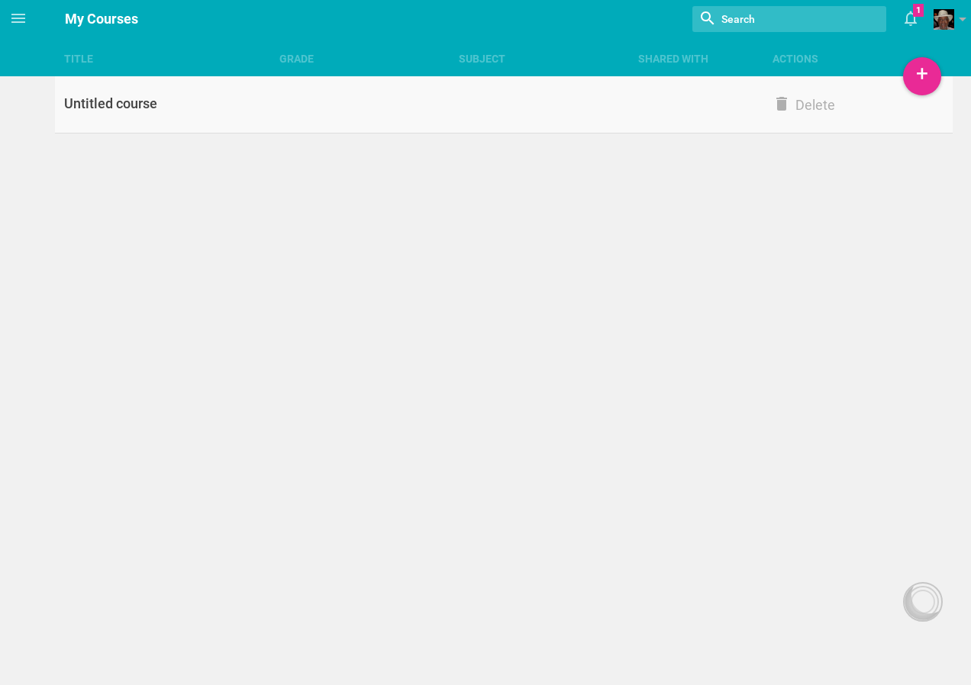
click at [163, 102] on div "Untitled course" at bounding box center [167, 104] width 224 height 18
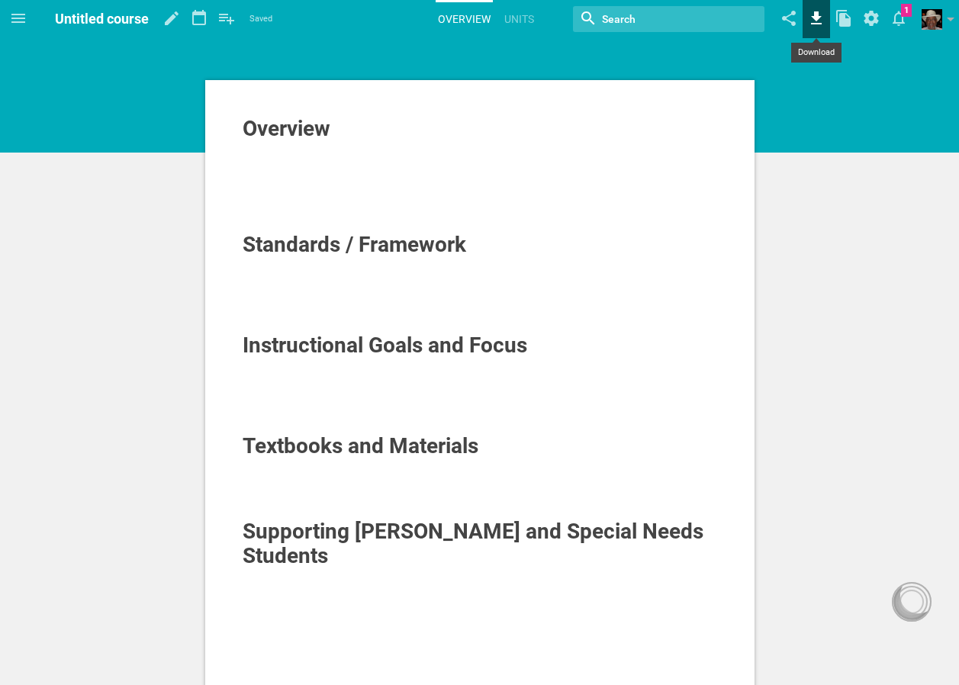
click at [819, 21] on icon at bounding box center [816, 18] width 27 height 37
click at [923, 21] on span at bounding box center [932, 19] width 21 height 21
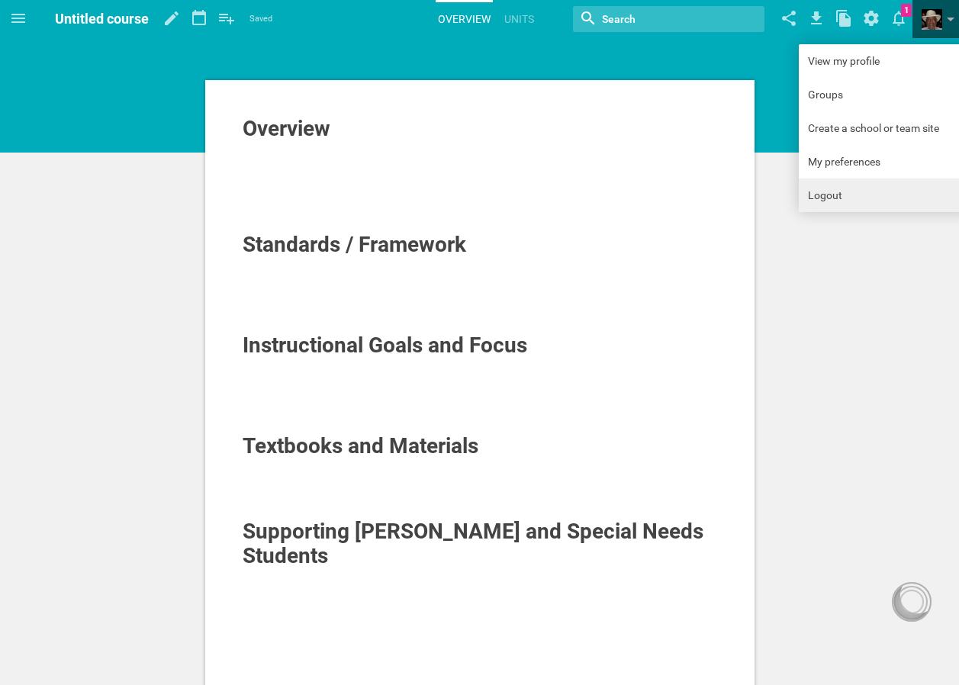
click at [825, 188] on link "Logout" at bounding box center [885, 196] width 172 height 34
